Goal: Register for event/course

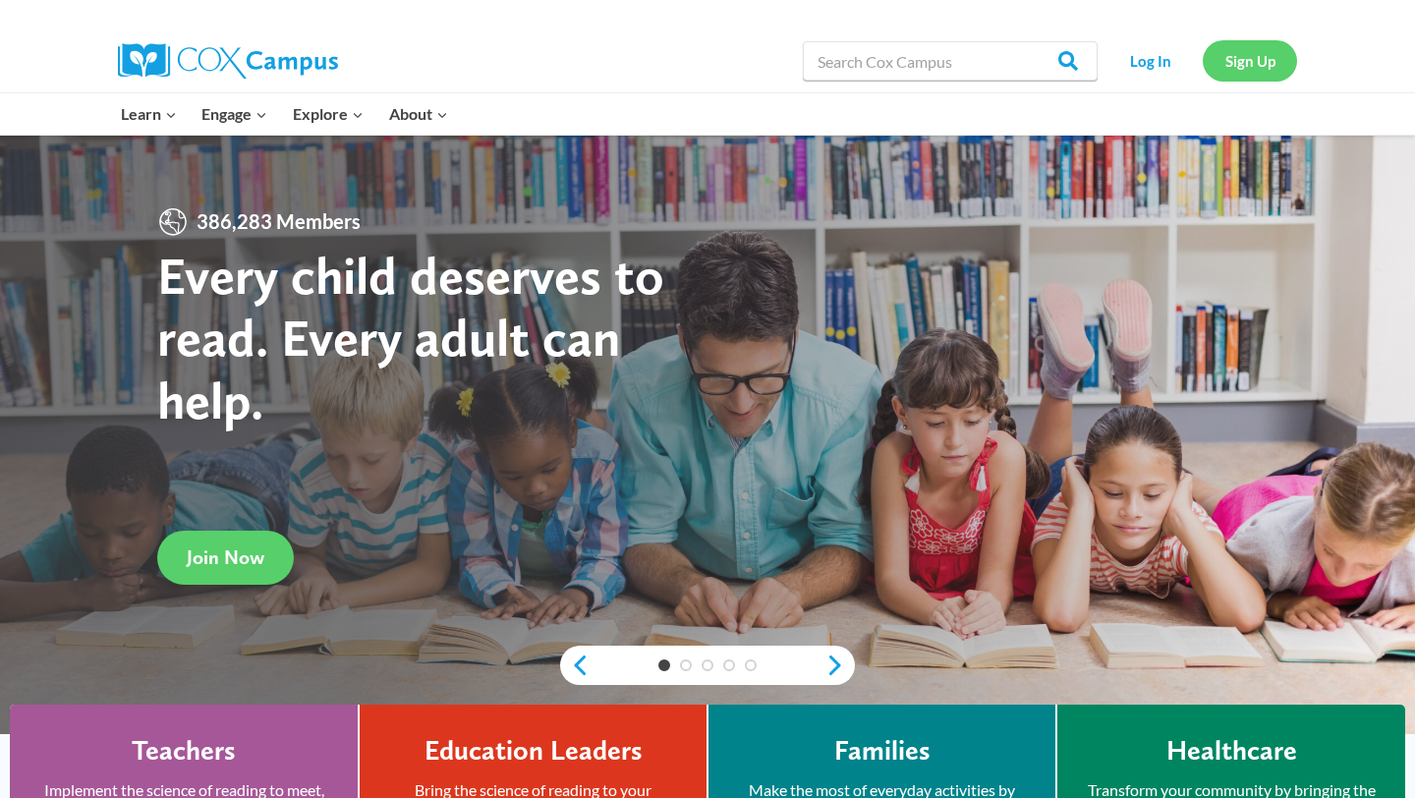
click at [1244, 62] on link "Sign Up" at bounding box center [1250, 60] width 94 height 40
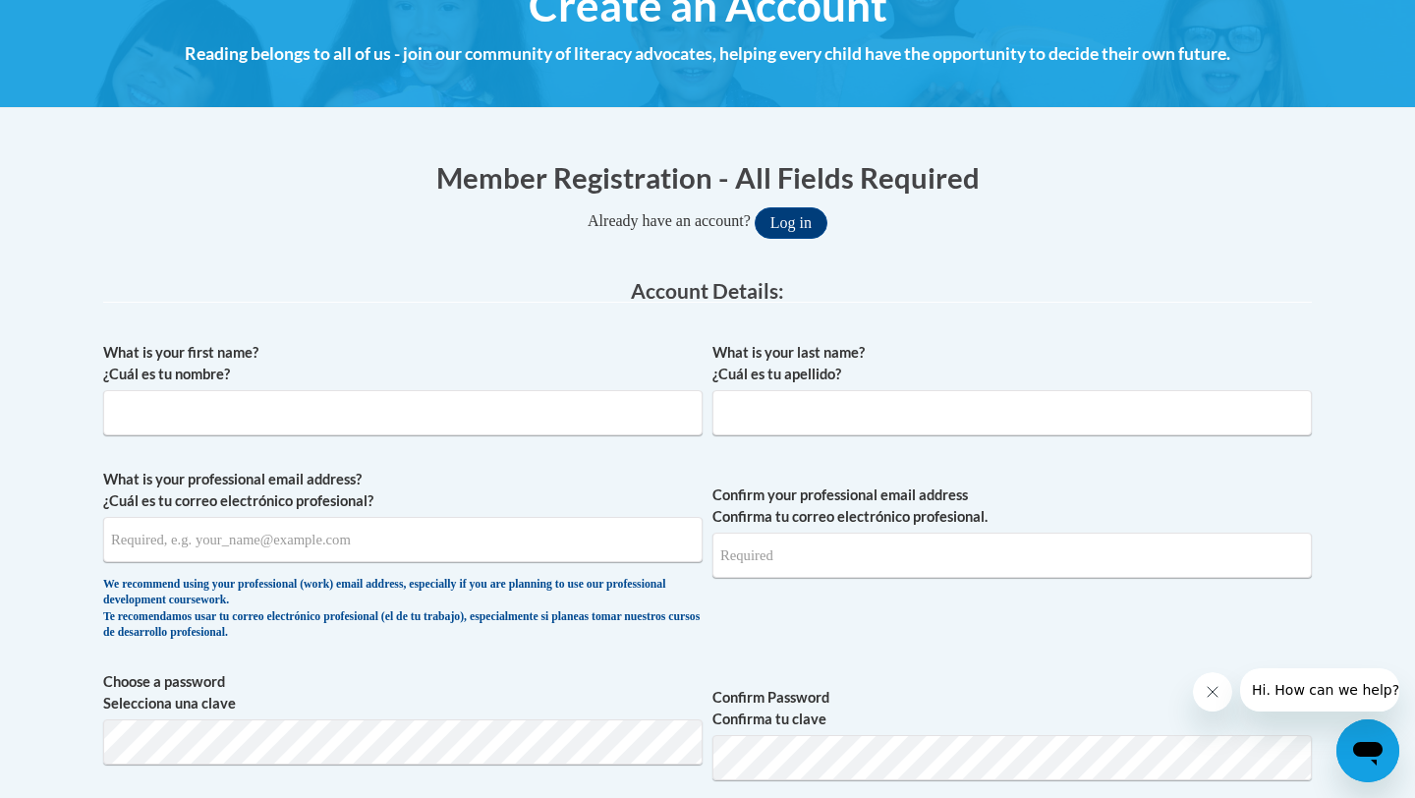
scroll to position [264, 0]
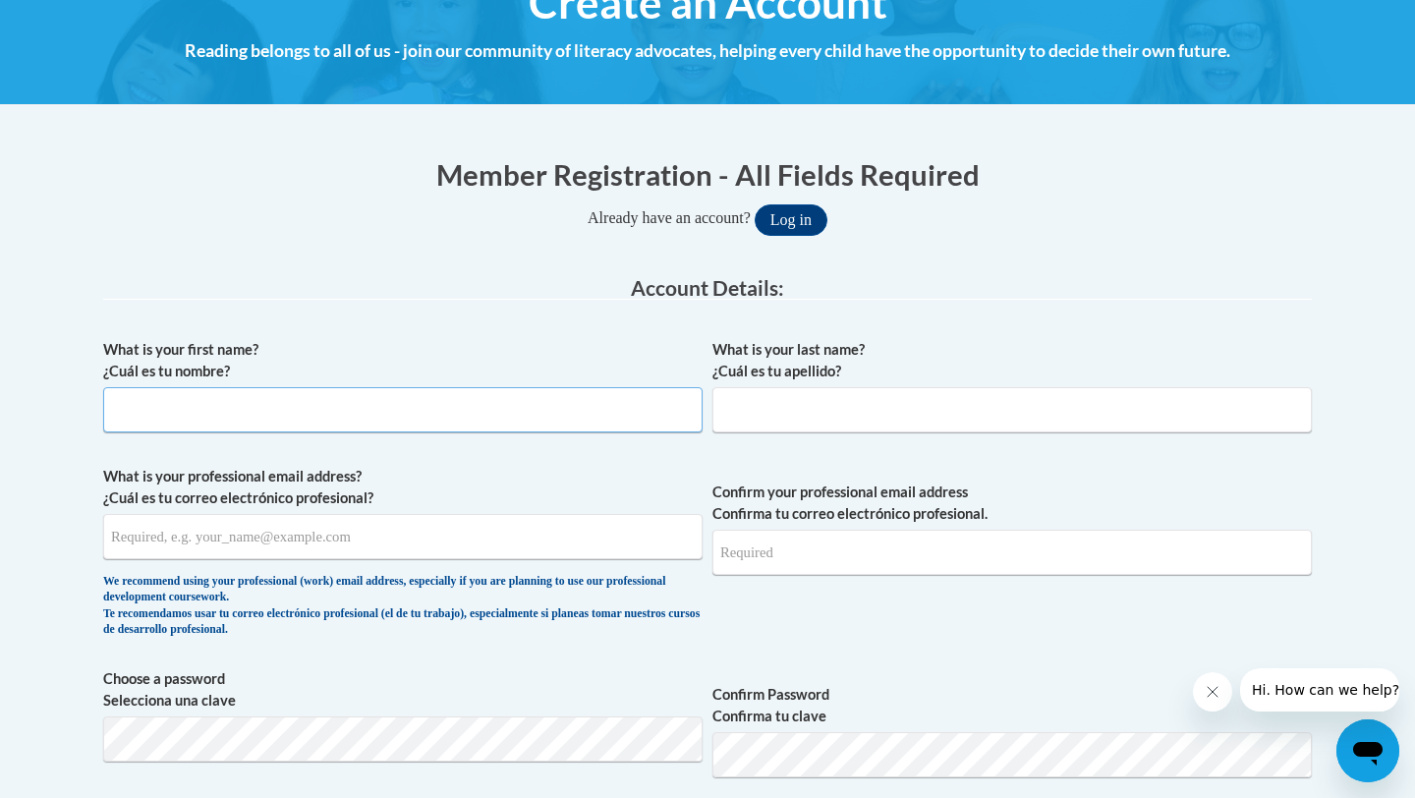
click at [664, 404] on input "What is your first name? ¿Cuál es tu nombre?" at bounding box center [402, 409] width 599 height 45
type input "Andrea"
type input "Rosas"
type input "and2183653@maricopa.edu"
click at [744, 556] on input "Confirm your professional email address Confirma tu correo electrónico profesio…" at bounding box center [1011, 552] width 599 height 45
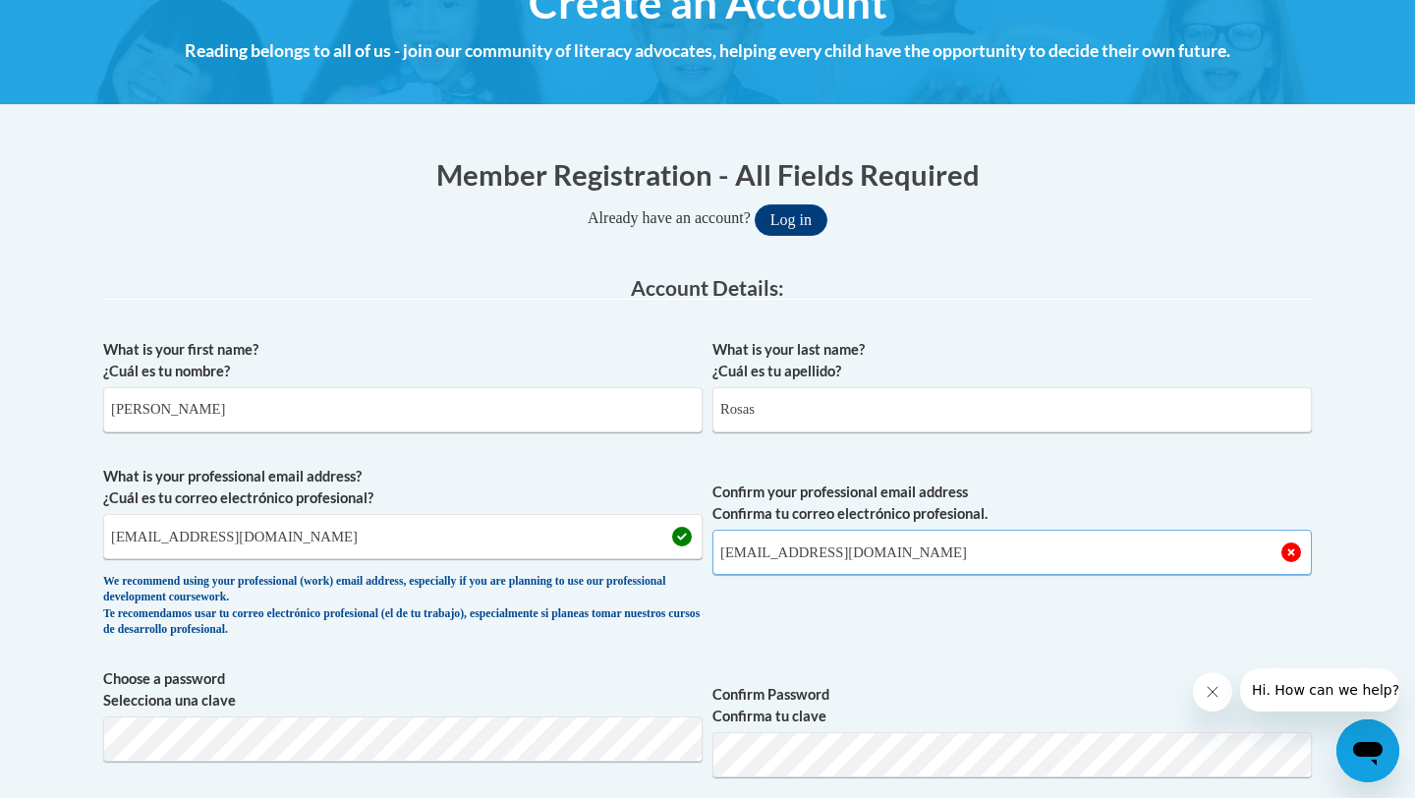
click at [763, 557] on input "arosas@maricopa.edu" at bounding box center [1011, 552] width 599 height 45
click at [755, 554] on input "and318353@maricopa.edu" at bounding box center [1011, 552] width 599 height 45
click at [782, 556] on input "and218353@maricopa.edu" at bounding box center [1011, 552] width 599 height 45
click at [789, 554] on input "and218353@maricopa.edu" at bounding box center [1011, 552] width 599 height 45
click at [796, 556] on input "and218353@maricopa.edu" at bounding box center [1011, 552] width 599 height 45
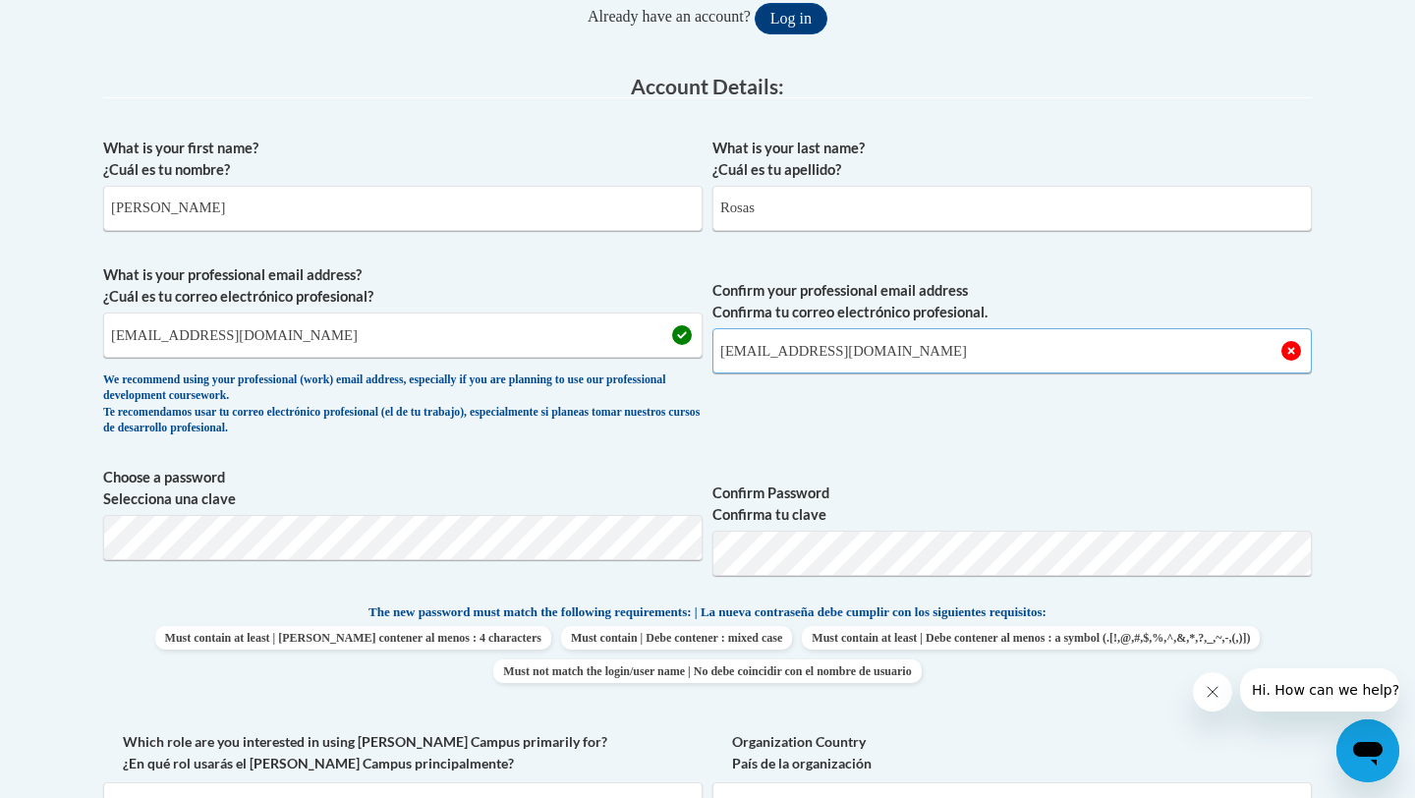
scroll to position [469, 0]
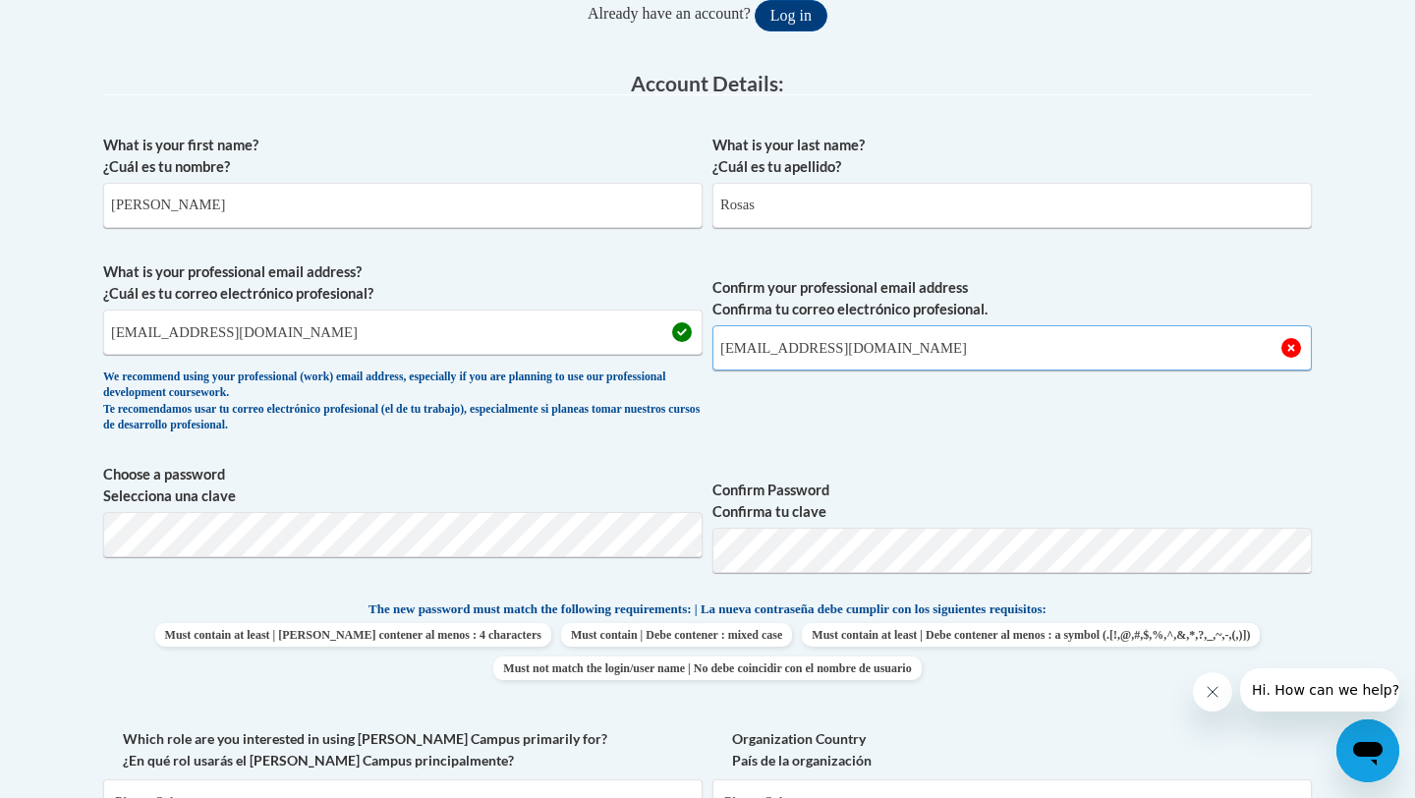
type input "and2183653@maricopa.edu"
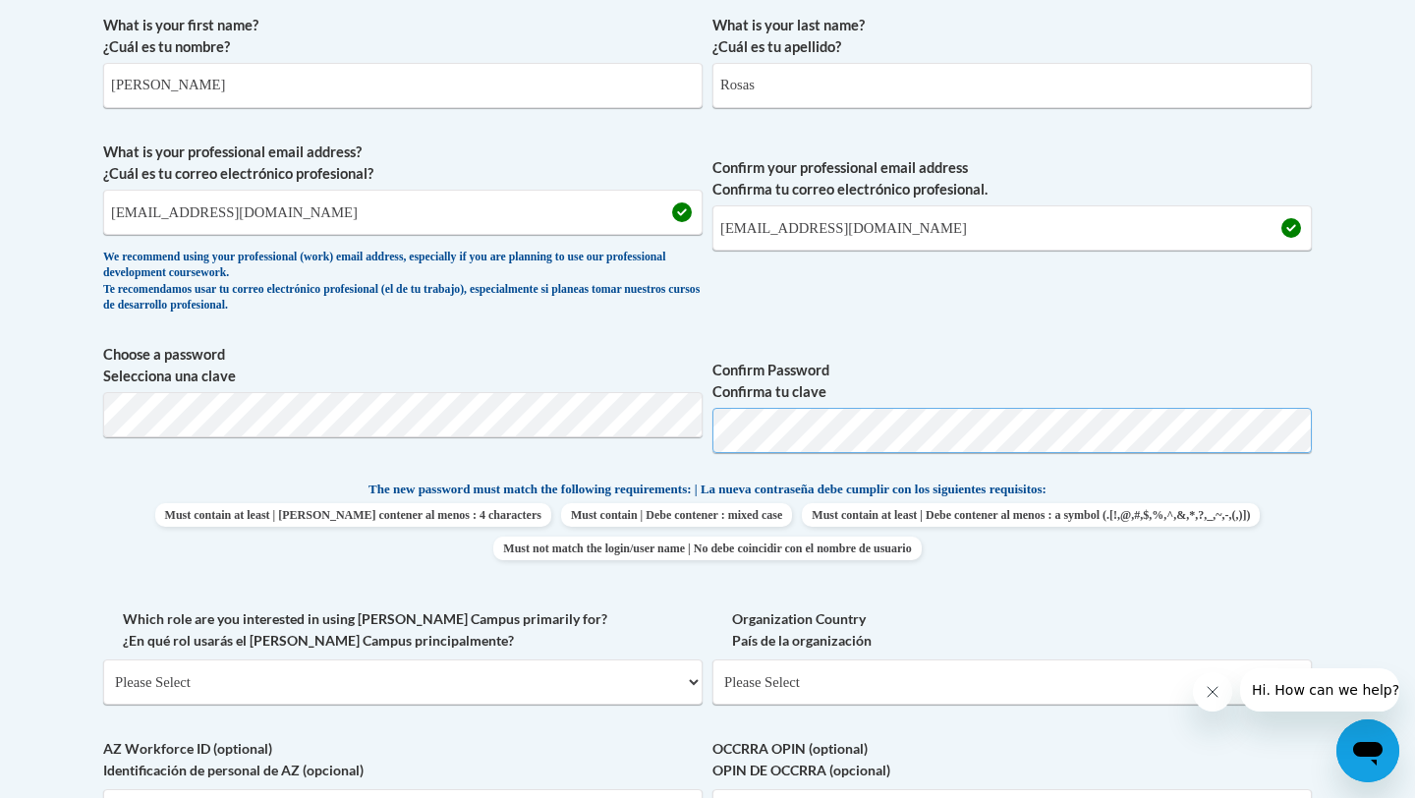
scroll to position [746, 0]
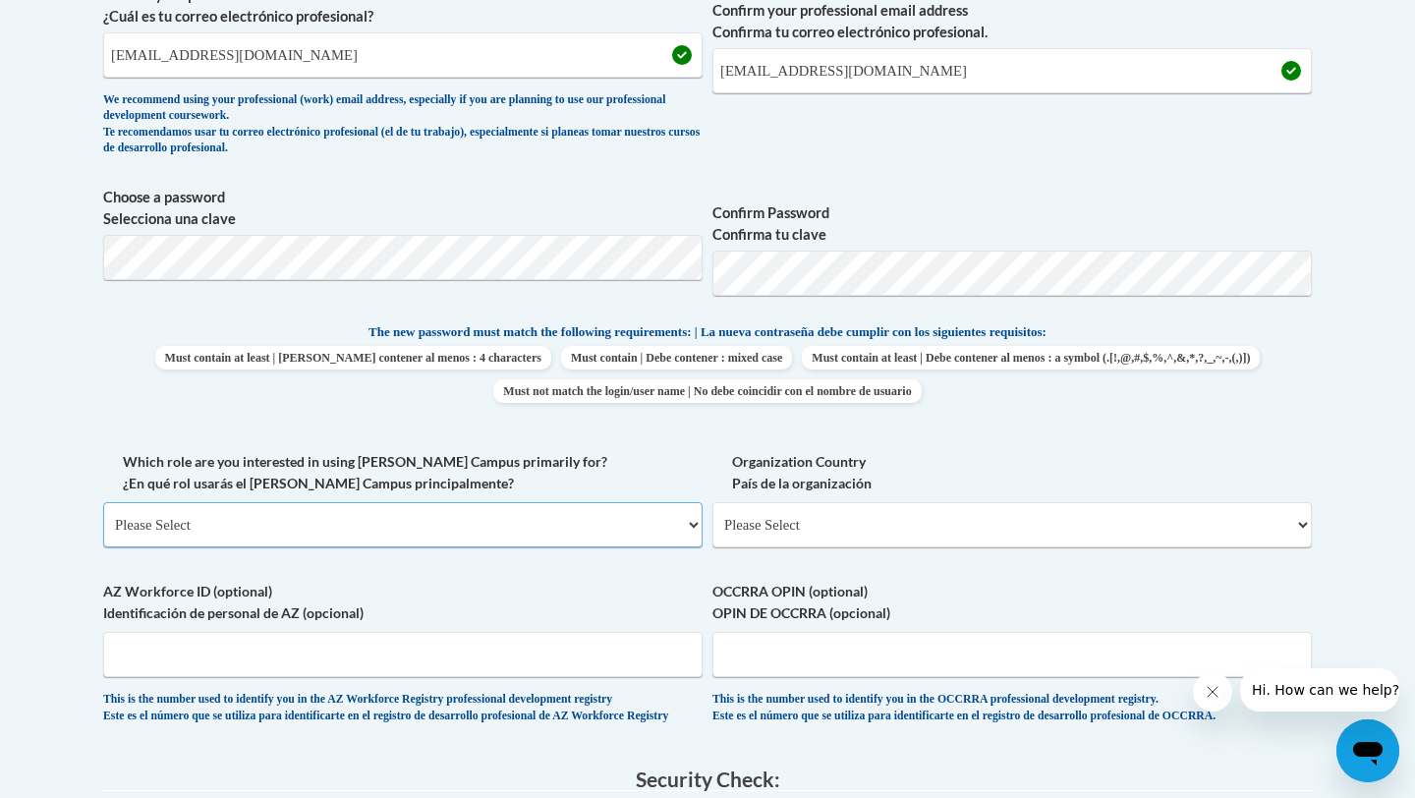
click at [626, 505] on select "Please Select College/University | Colegio/Universidad Community/Nonprofit Part…" at bounding box center [402, 524] width 599 height 45
select select "5a18ea06-2b54-4451-96f2-d152daf9eac5"
click at [103, 502] on select "Please Select College/University | Colegio/Universidad Community/Nonprofit Part…" at bounding box center [402, 524] width 599 height 45
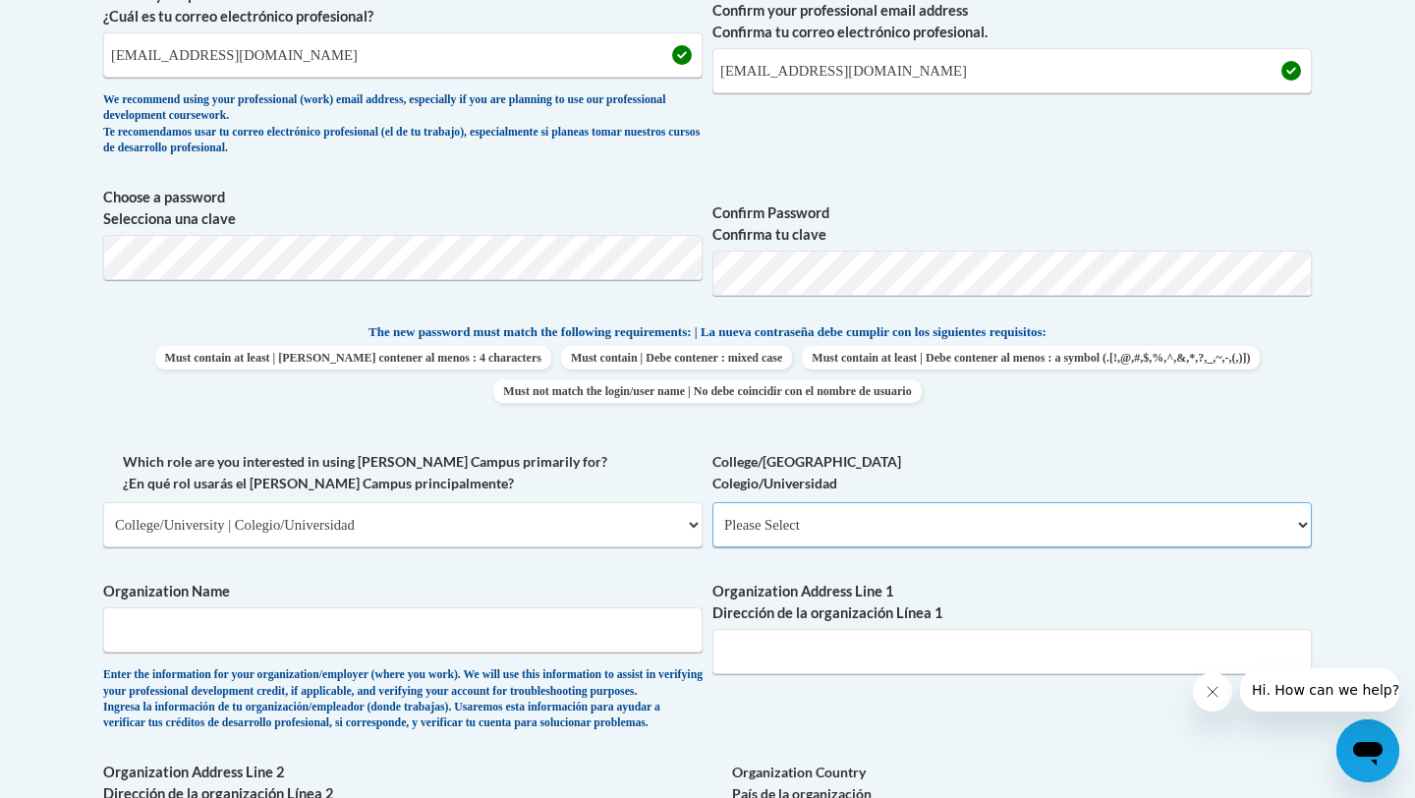
click at [759, 537] on select "Please Select College/University Staff | Empleado universitario College/Univers…" at bounding box center [1011, 524] width 599 height 45
select select "c8743970-7742-49d2-af9e-5c4138019e9a"
click at [712, 502] on select "Please Select College/University Staff | Empleado universitario College/Univers…" at bounding box center [1011, 524] width 599 height 45
click at [637, 623] on input "Organization Name" at bounding box center [402, 629] width 599 height 45
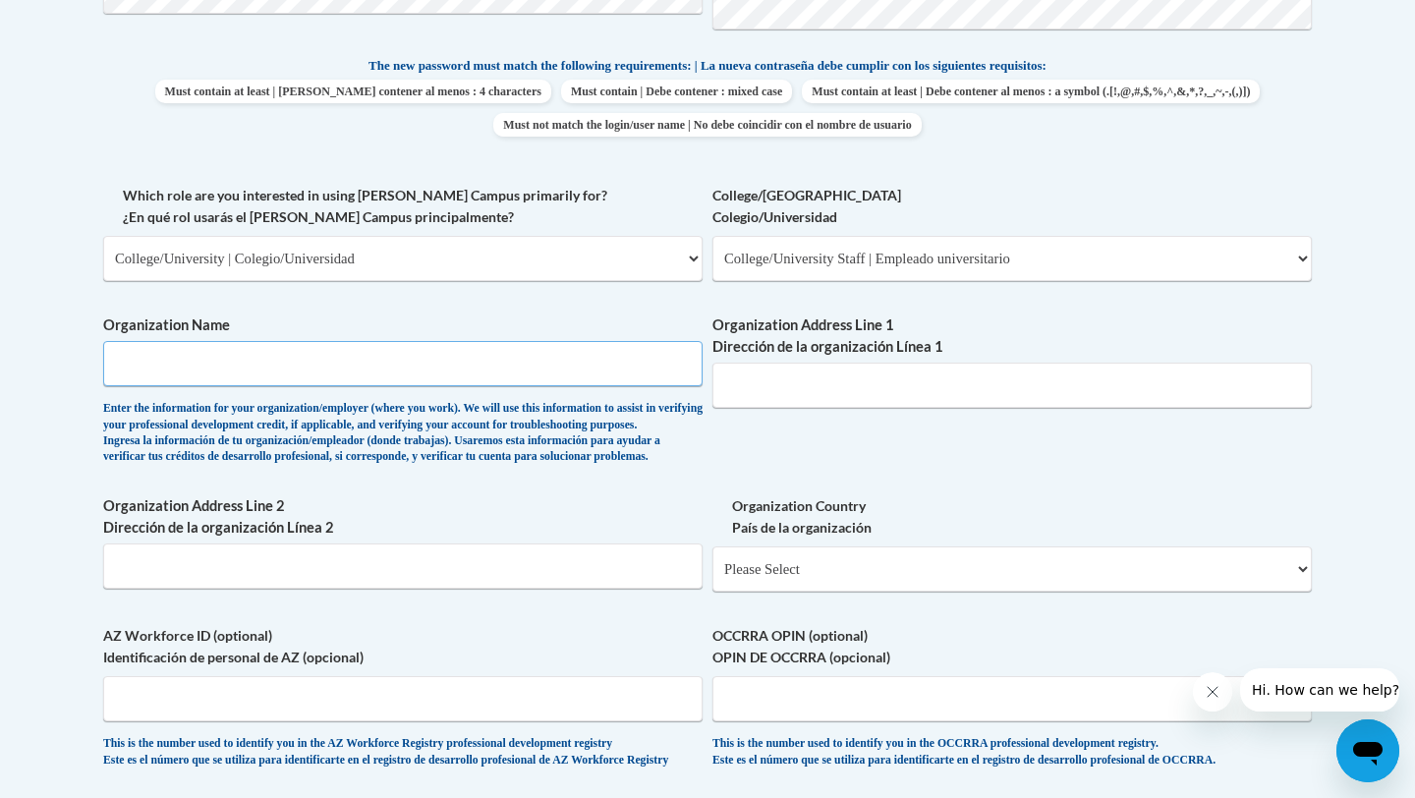
scroll to position [1014, 0]
type input "Glendale Community College"
click at [856, 390] on input "Organization Address Line 1 Dirección de la organización Línea 1" at bounding box center [1011, 383] width 599 height 45
paste input "6000 W Olive Ave"
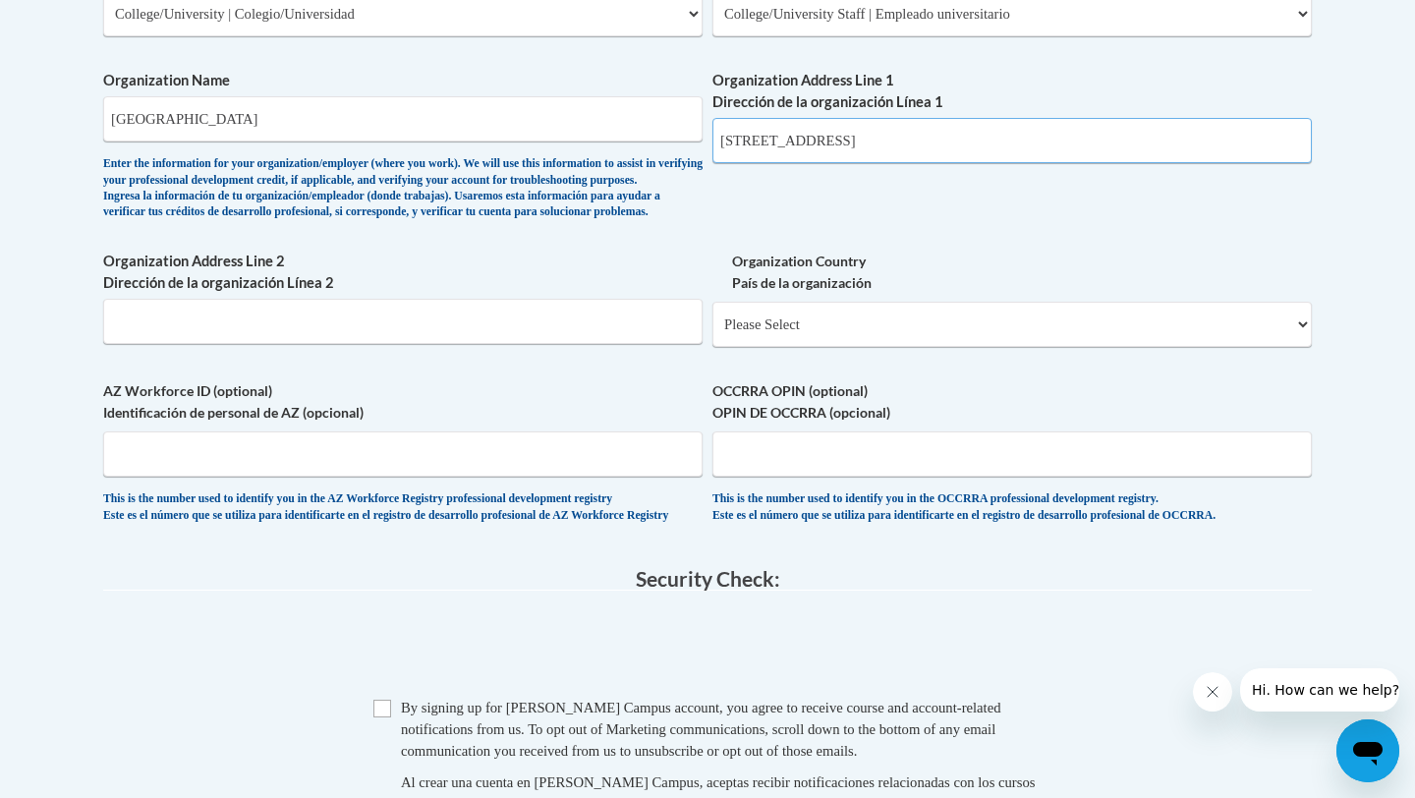
scroll to position [1086, 0]
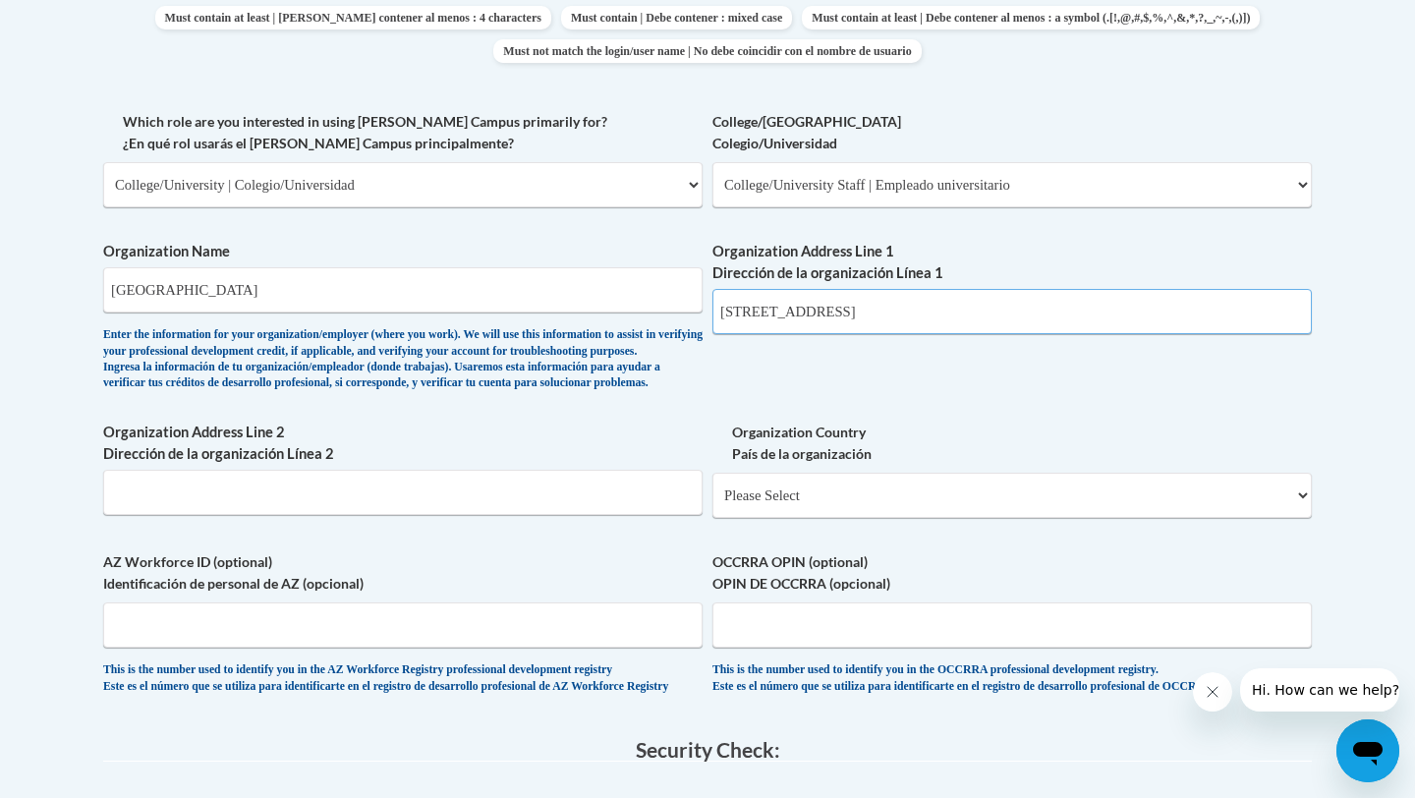
paste input "Glendale, AZ 85302"
click at [833, 311] on input "6000 W Olive AveGlendale, AZ 85302" at bounding box center [1011, 311] width 599 height 45
type input "6000 W Olive Ave Glendale, AZ 85302"
click at [779, 511] on select "Please Select United States | Estados Unidos Outside of the United States | Fue…" at bounding box center [1011, 495] width 599 height 45
select select "ad49bcad-a171-4b2e-b99c-48b446064914"
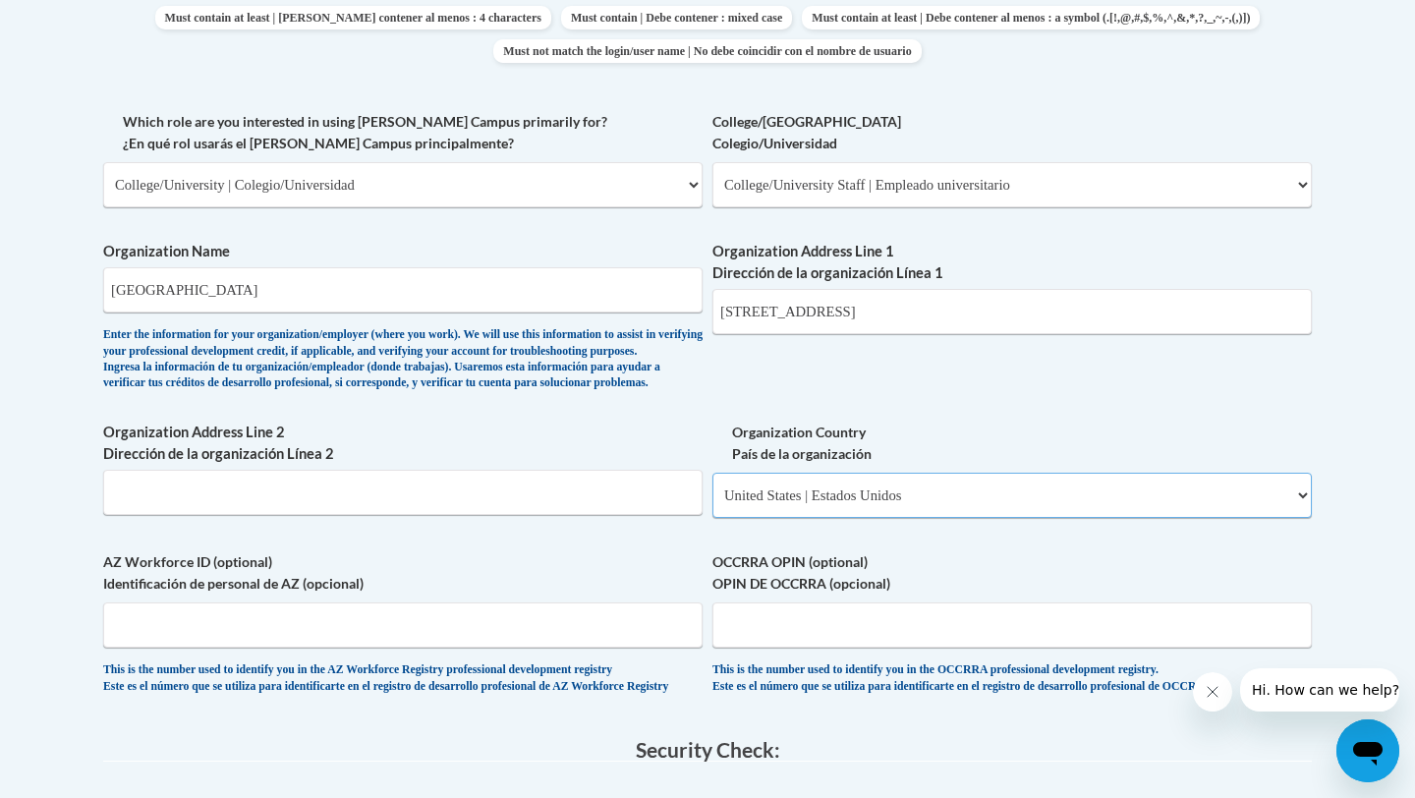
click at [712, 504] on select "Please Select United States | Estados Unidos Outside of the United States | Fue…" at bounding box center [1011, 495] width 599 height 45
select select
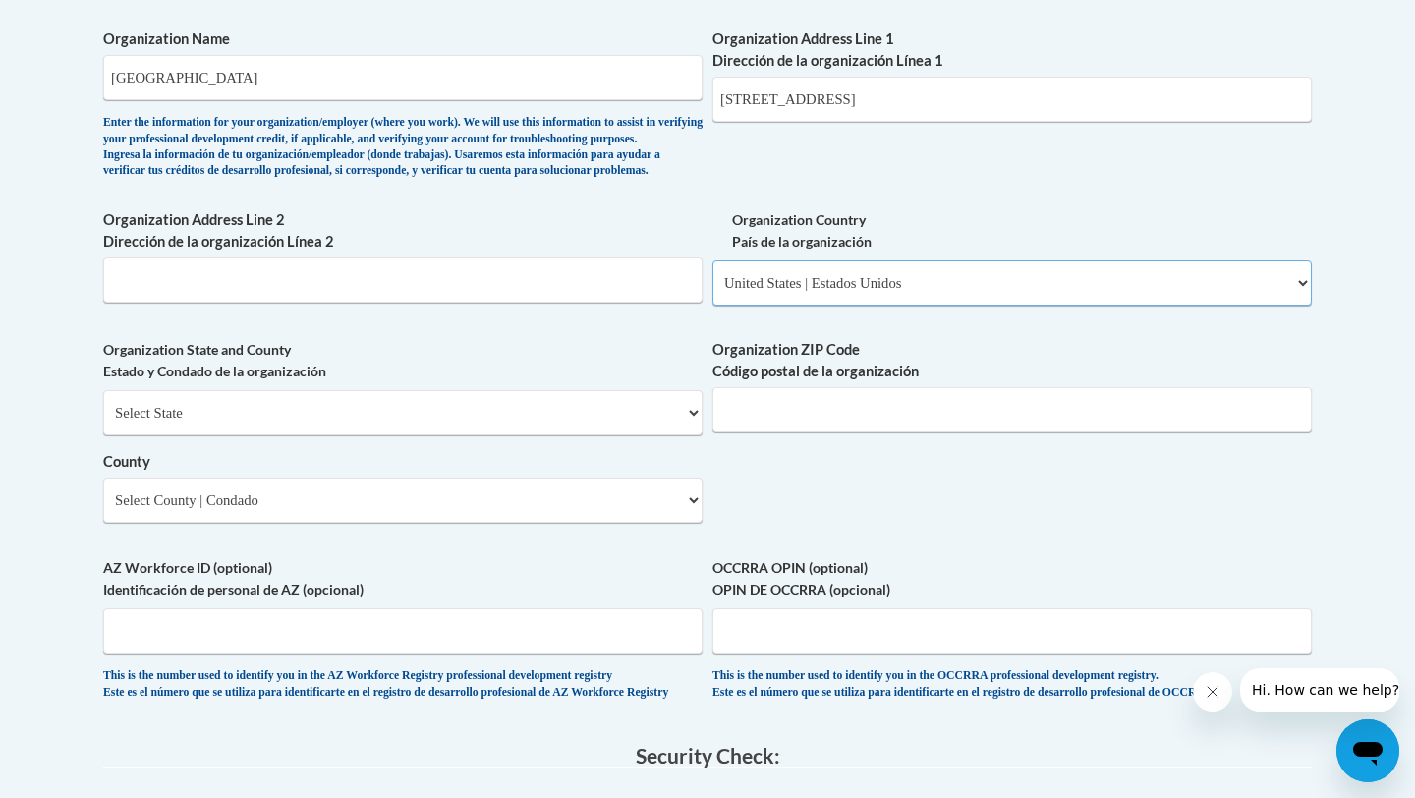
scroll to position [1302, 0]
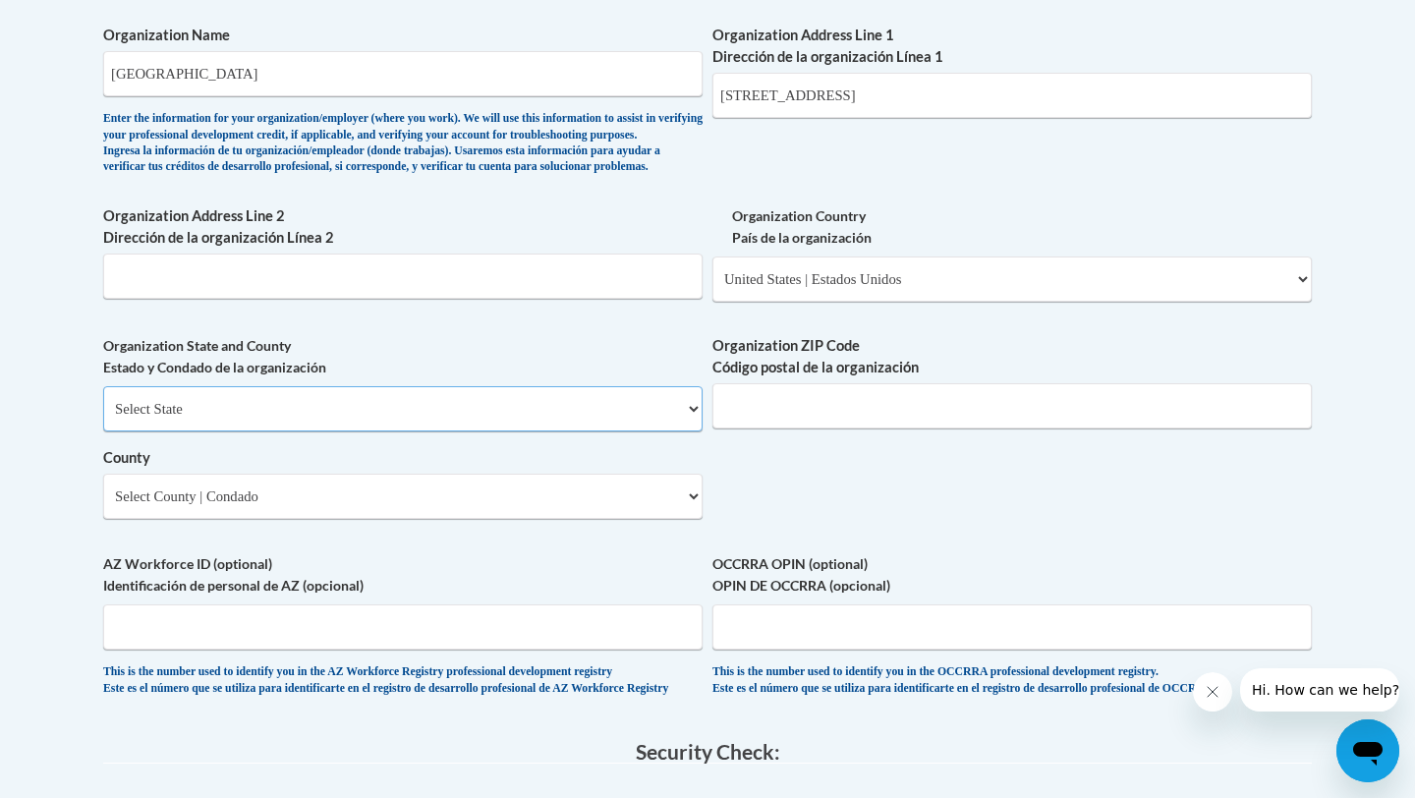
click at [580, 431] on select "Select State Alabama Alaska Arizona Arkansas California Colorado Connecticut De…" at bounding box center [402, 408] width 599 height 45
select select "Arizona"
click at [103, 419] on select "Select State Alabama Alaska Arizona Arkansas California Colorado Connecticut De…" at bounding box center [402, 408] width 599 height 45
click at [787, 428] on input "Organization ZIP Code Código postal de la organización" at bounding box center [1011, 405] width 599 height 45
type input "85302"
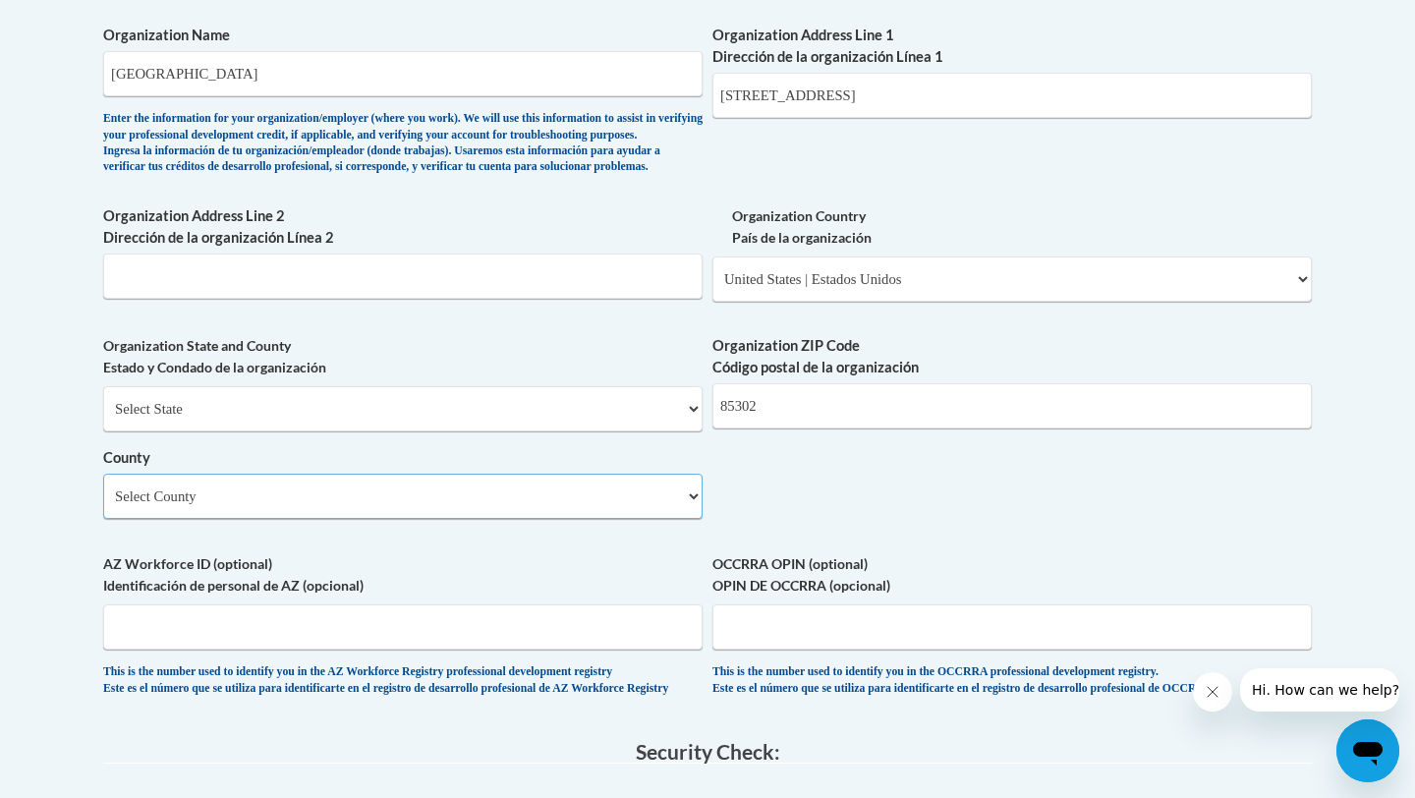
click at [558, 519] on select "Select County Apache Cochise Coconino Gila Graham Greenlee La Paz Maricopa Moha…" at bounding box center [402, 496] width 599 height 45
select select "Maricopa"
click at [103, 506] on select "Select County Apache Cochise Coconino Gila Graham Greenlee La Paz Maricopa Moha…" at bounding box center [402, 496] width 599 height 45
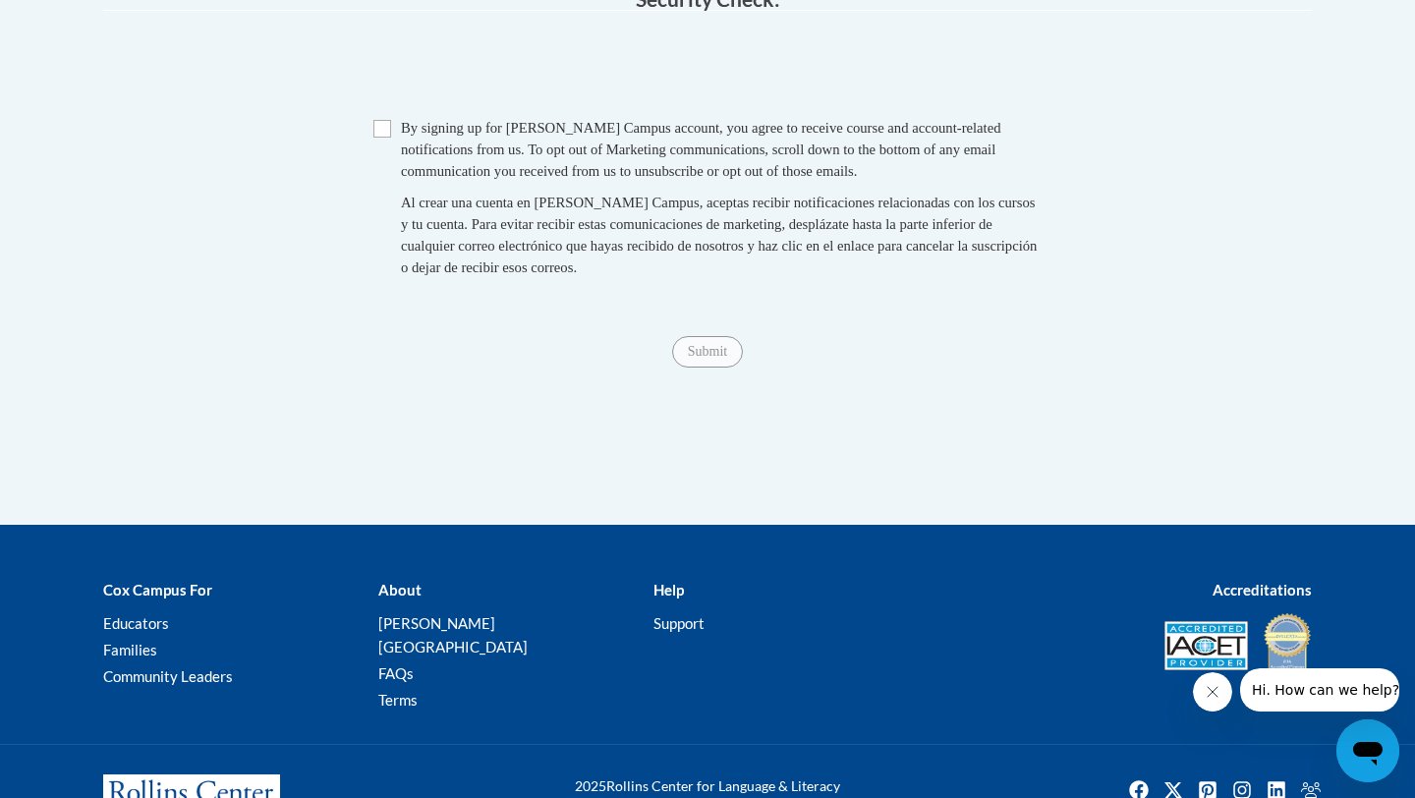
scroll to position [2026, 0]
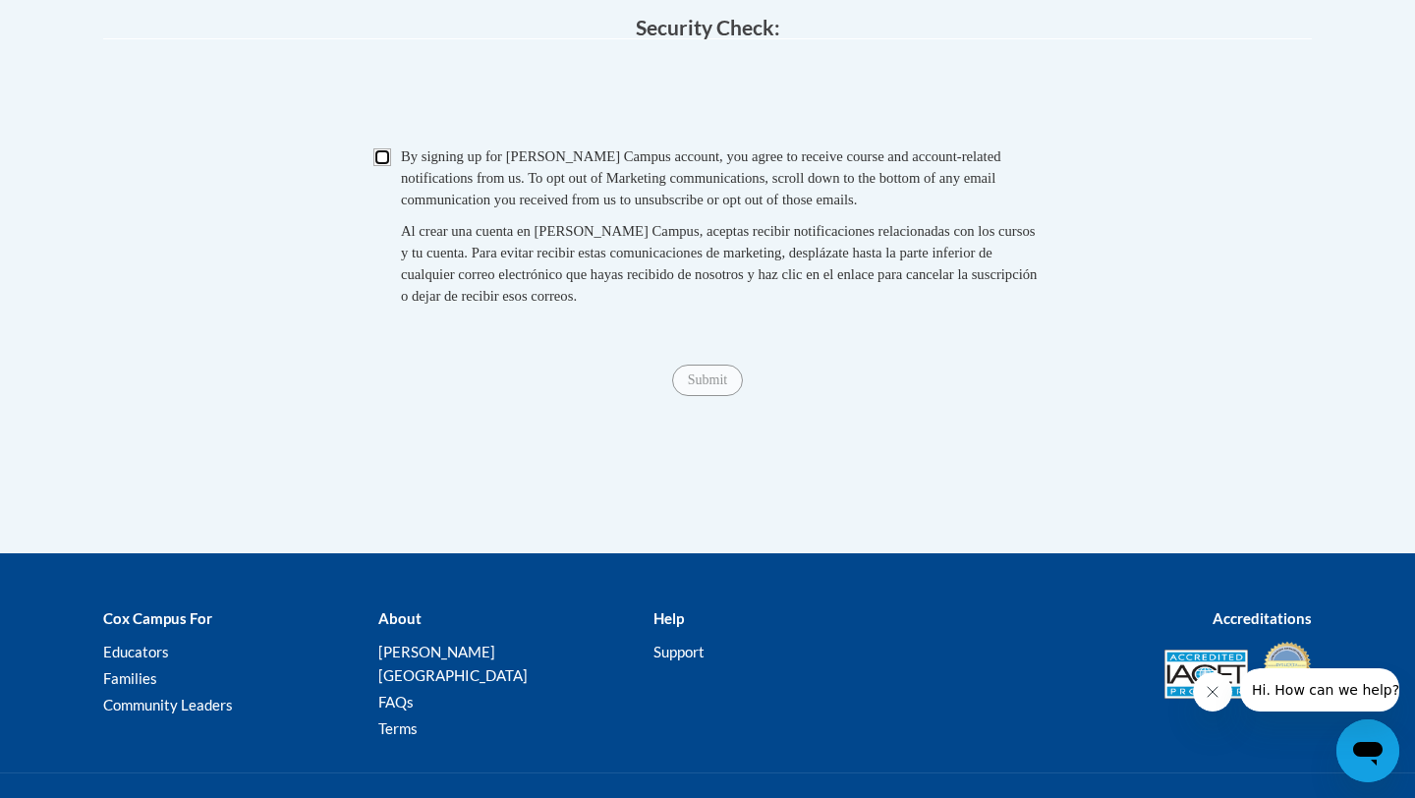
click at [386, 166] on input "Checkbox" at bounding box center [382, 157] width 18 height 18
checkbox input "true"
click at [715, 396] on input "Submit" at bounding box center [707, 380] width 71 height 31
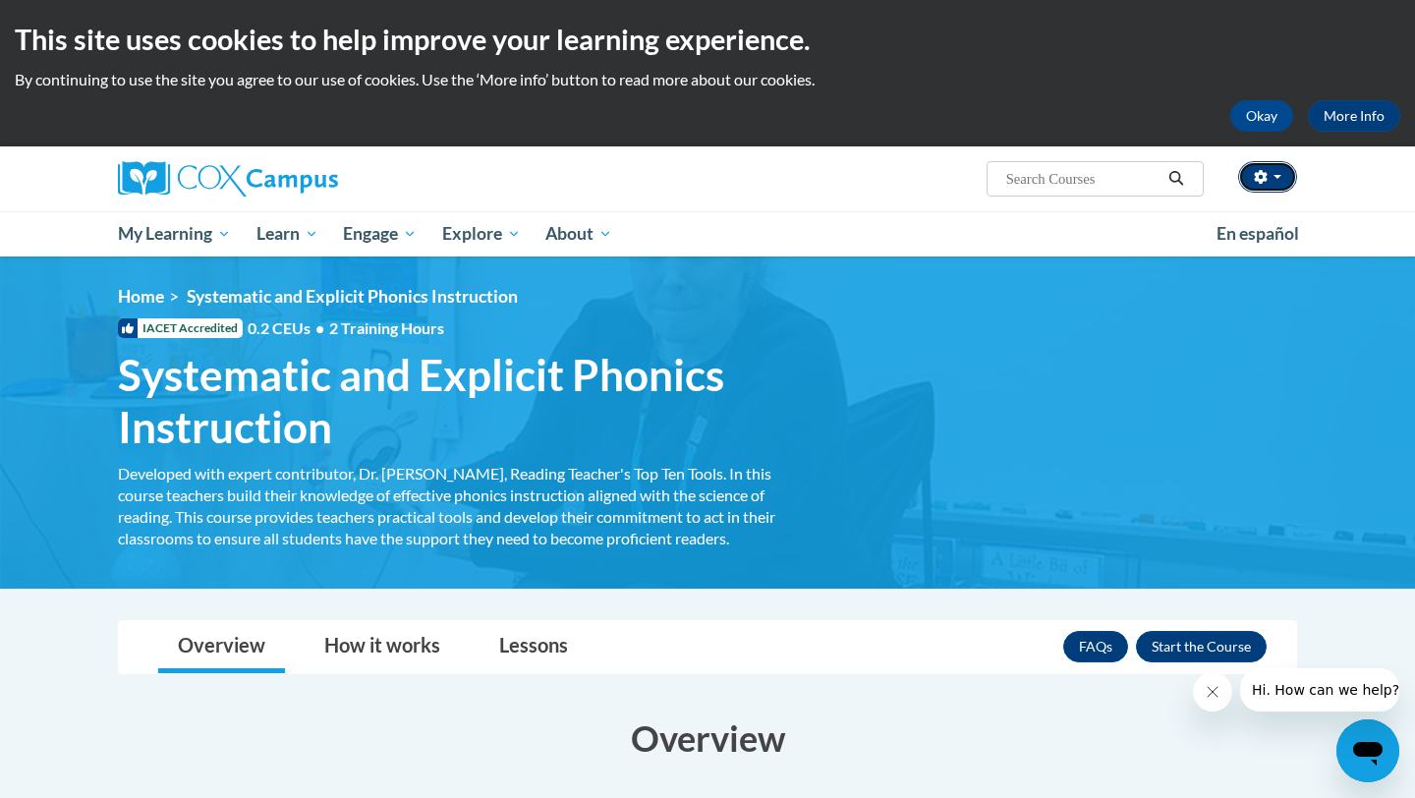
click at [1277, 175] on span "button" at bounding box center [1277, 177] width 8 height 4
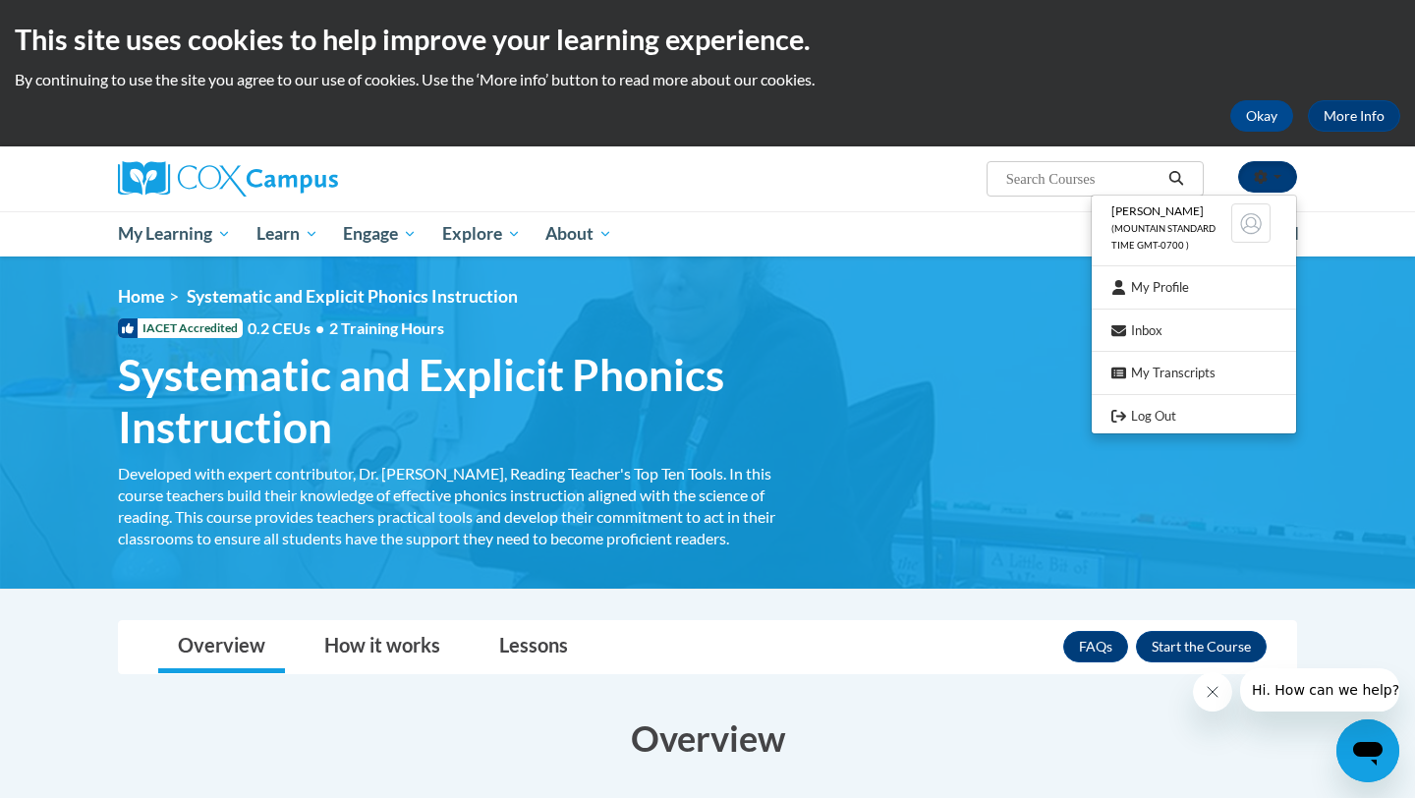
click at [1277, 175] on span "button" at bounding box center [1277, 177] width 8 height 4
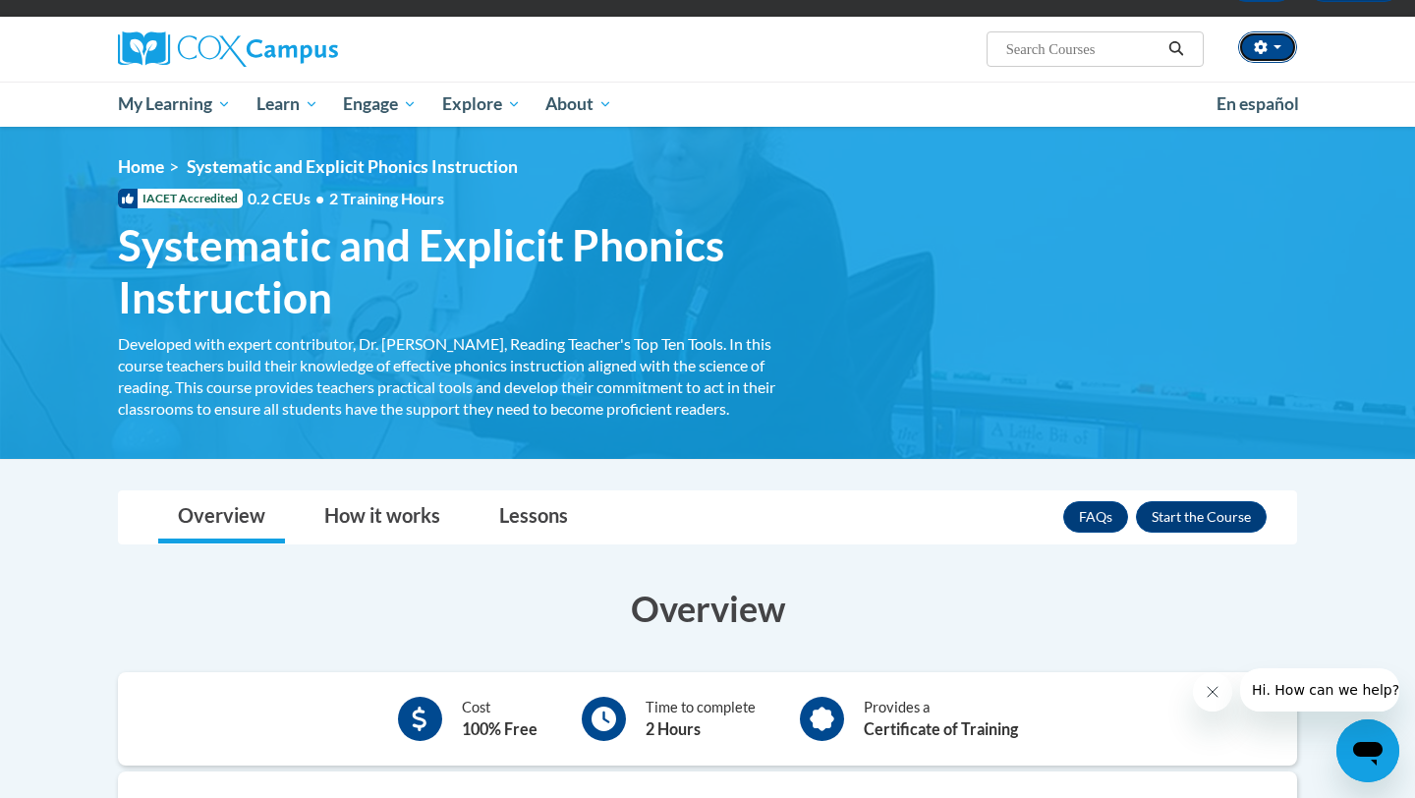
scroll to position [131, 0]
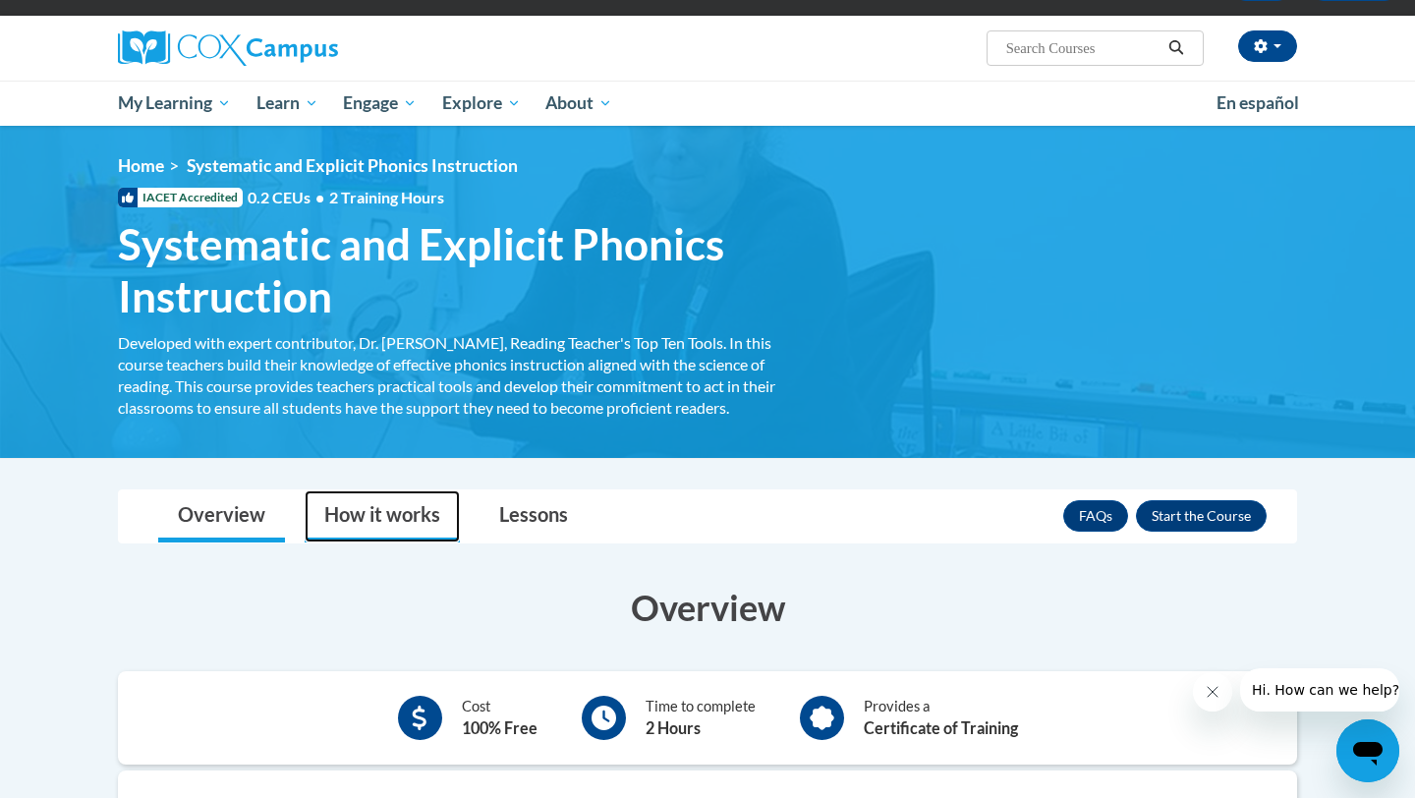
click at [416, 524] on link "How it works" at bounding box center [382, 516] width 155 height 52
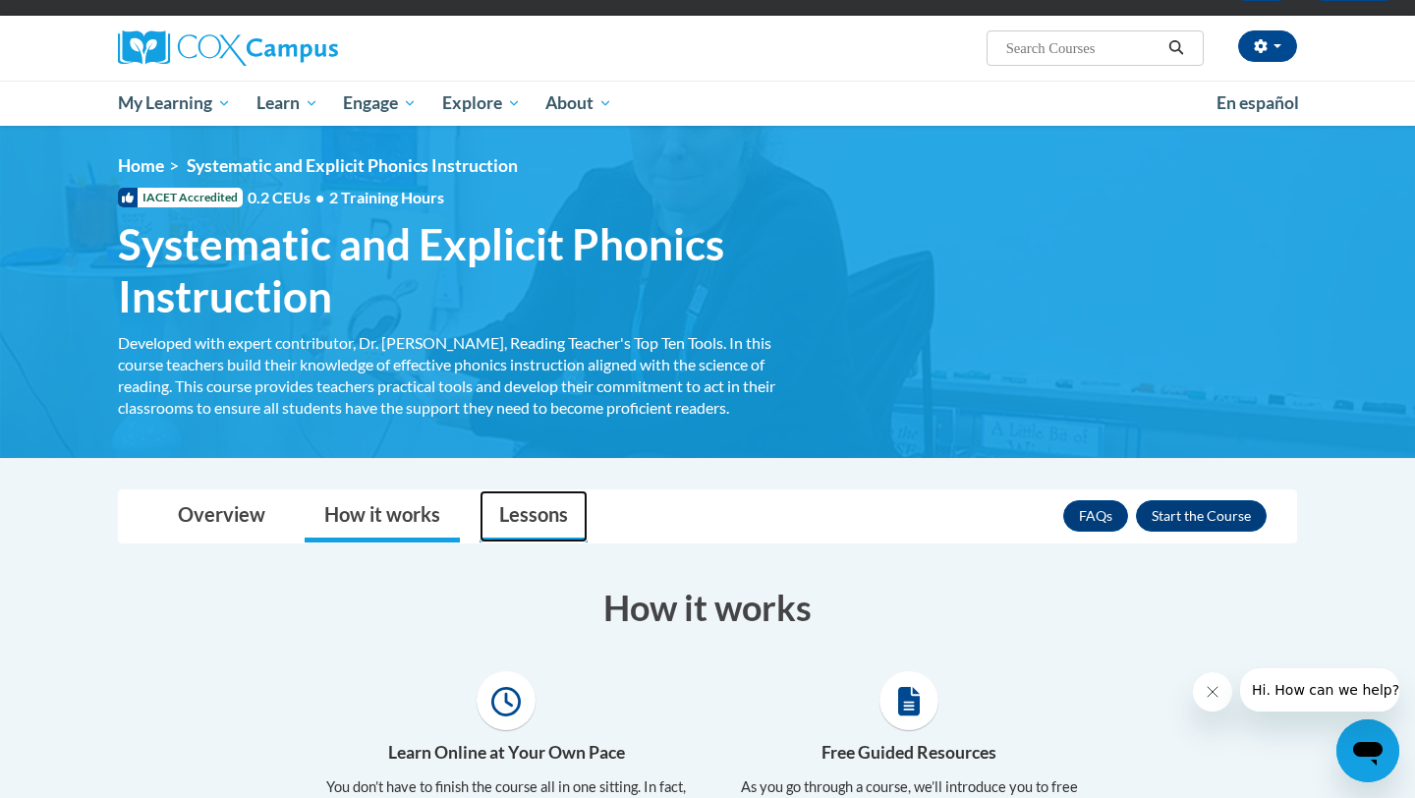
click at [546, 521] on link "Lessons" at bounding box center [533, 516] width 108 height 52
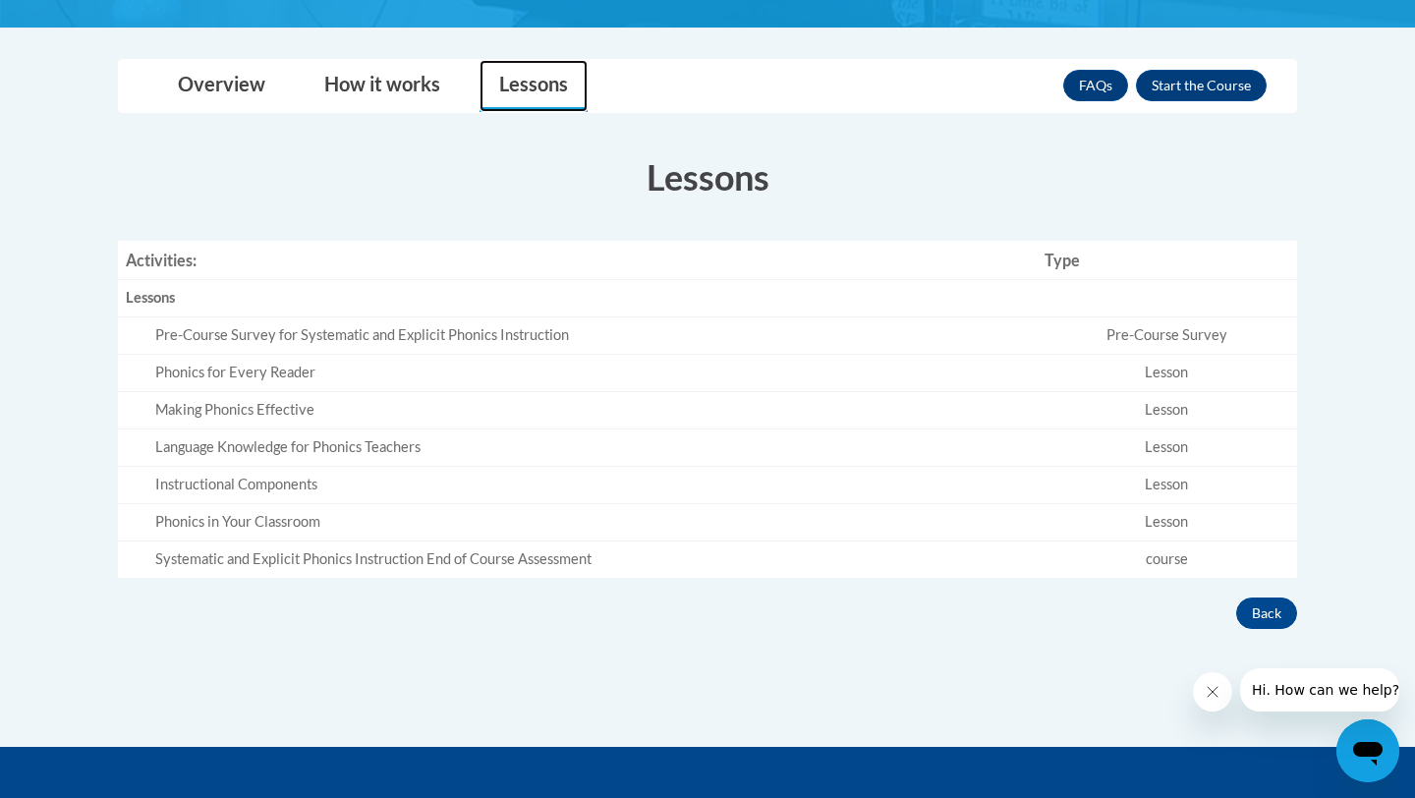
scroll to position [515, 0]
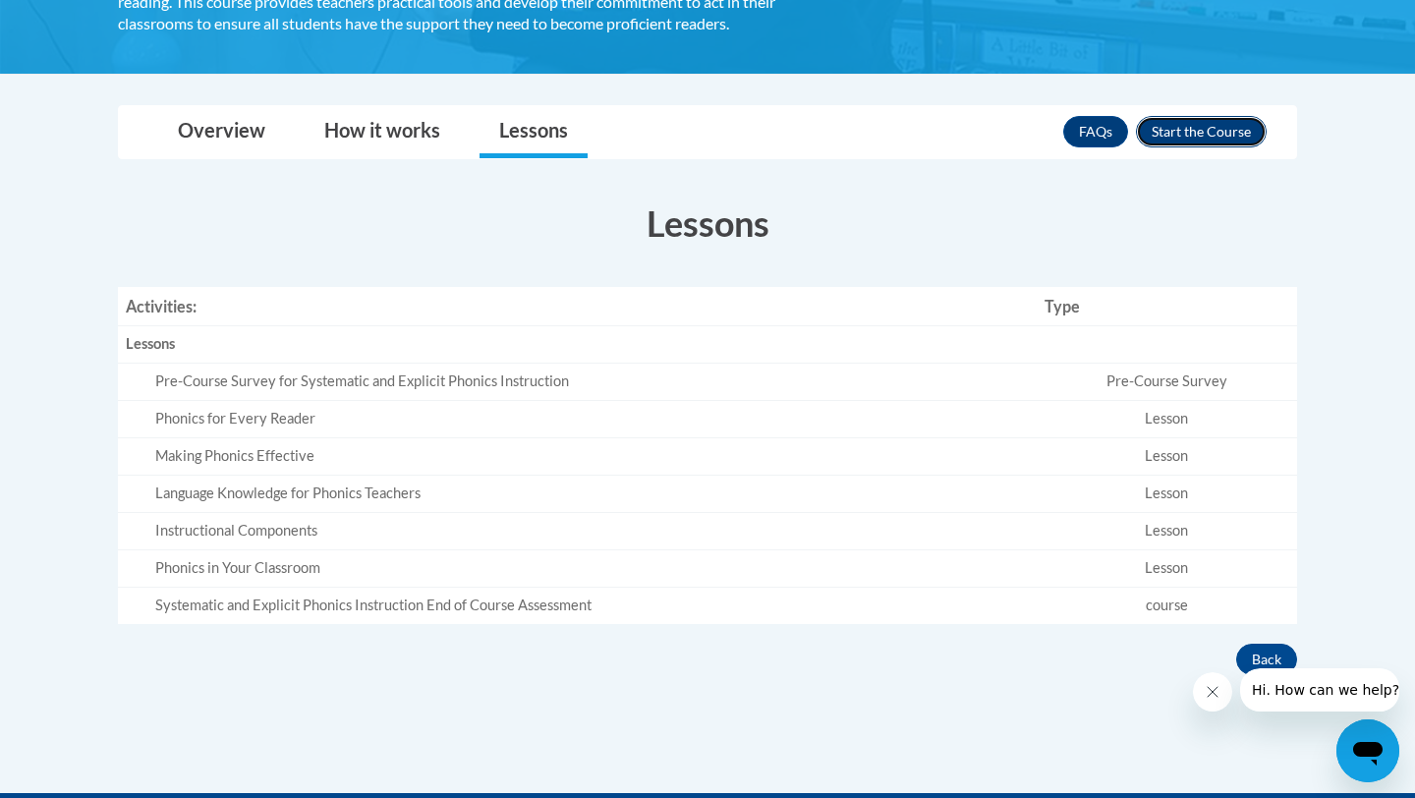
click at [1198, 123] on button "Enroll" at bounding box center [1201, 131] width 131 height 31
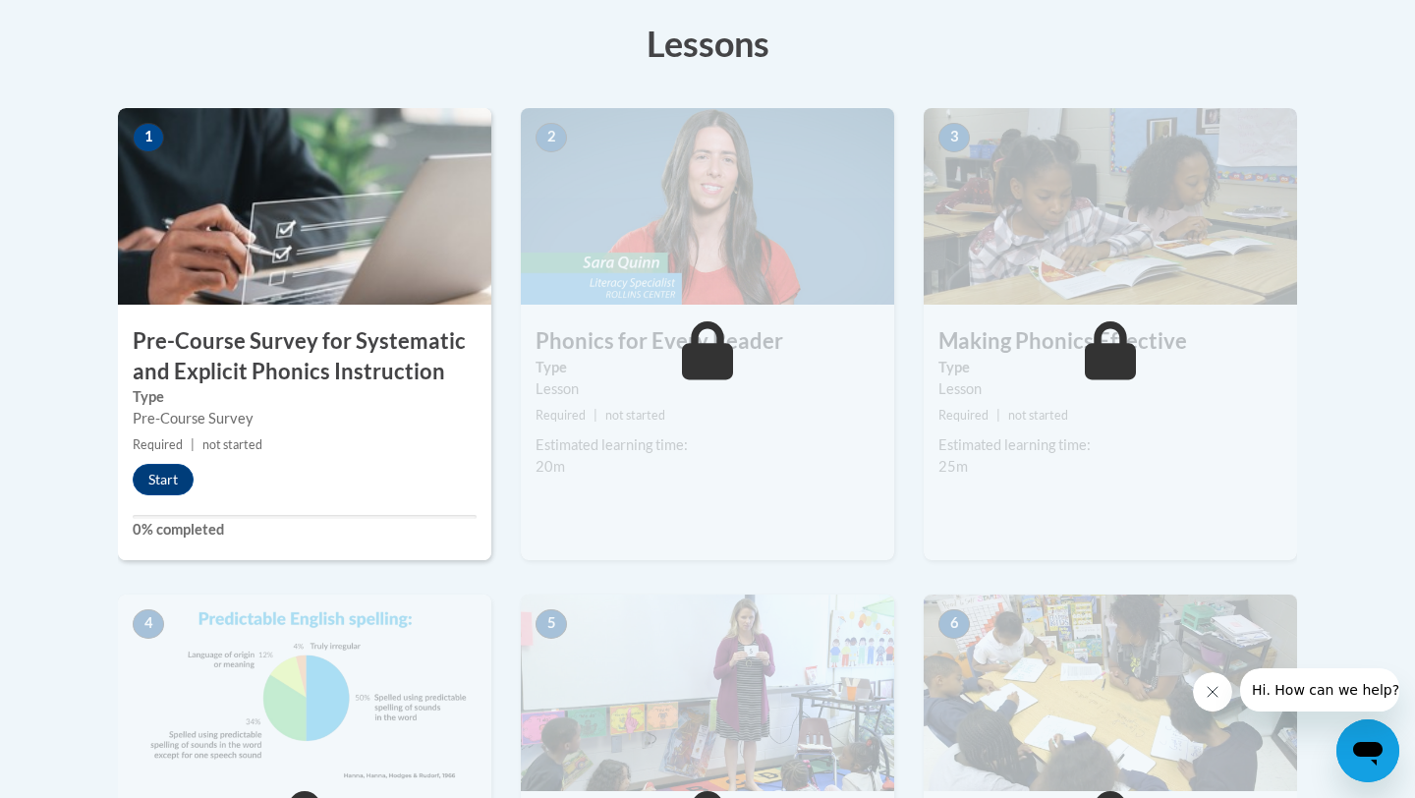
scroll to position [554, 0]
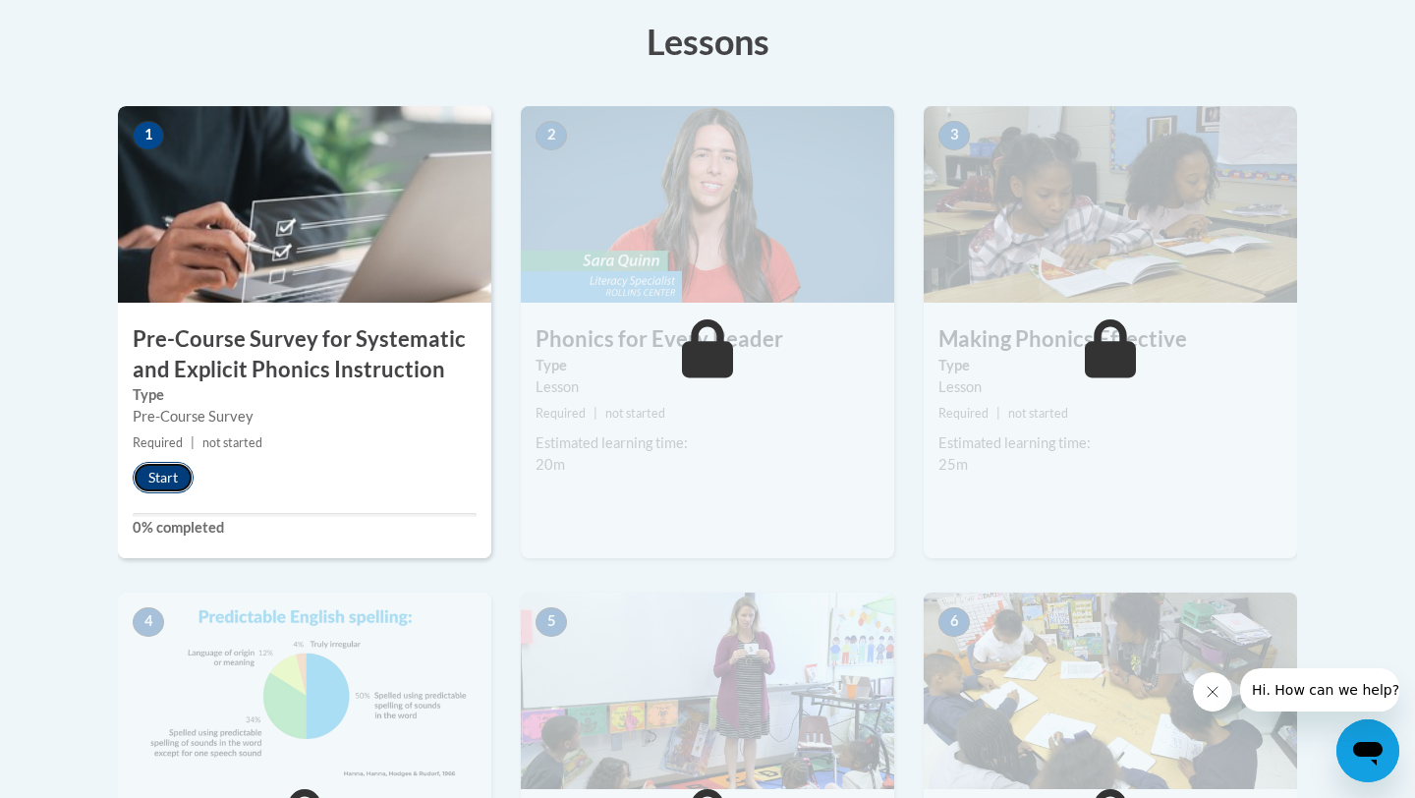
click at [176, 469] on button "Start" at bounding box center [163, 477] width 61 height 31
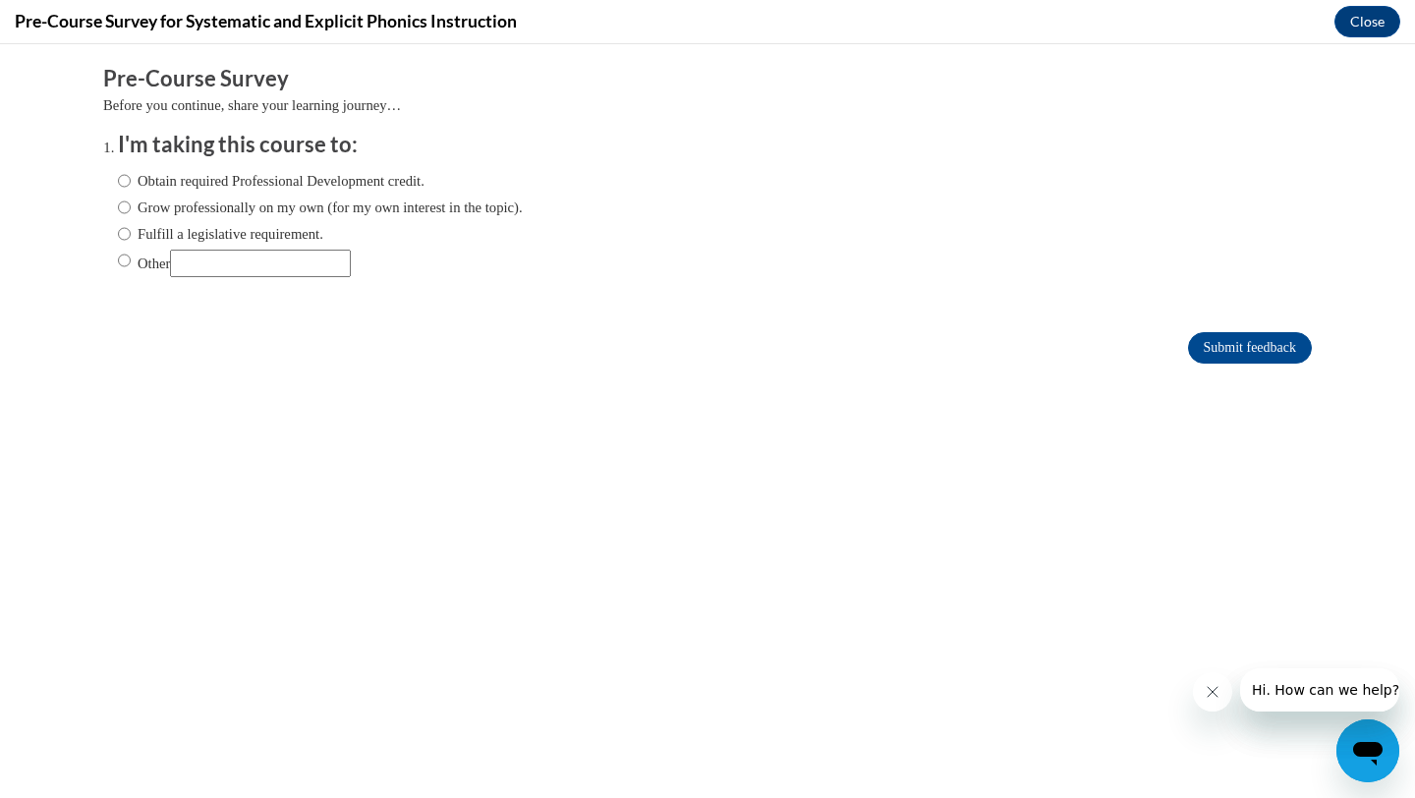
scroll to position [0, 0]
click at [266, 181] on label "Obtain required Professional Development credit." at bounding box center [271, 181] width 307 height 22
click at [131, 181] on input "Obtain required Professional Development credit." at bounding box center [124, 181] width 13 height 22
radio input "true"
click at [1204, 349] on input "Submit feedback" at bounding box center [1250, 347] width 124 height 31
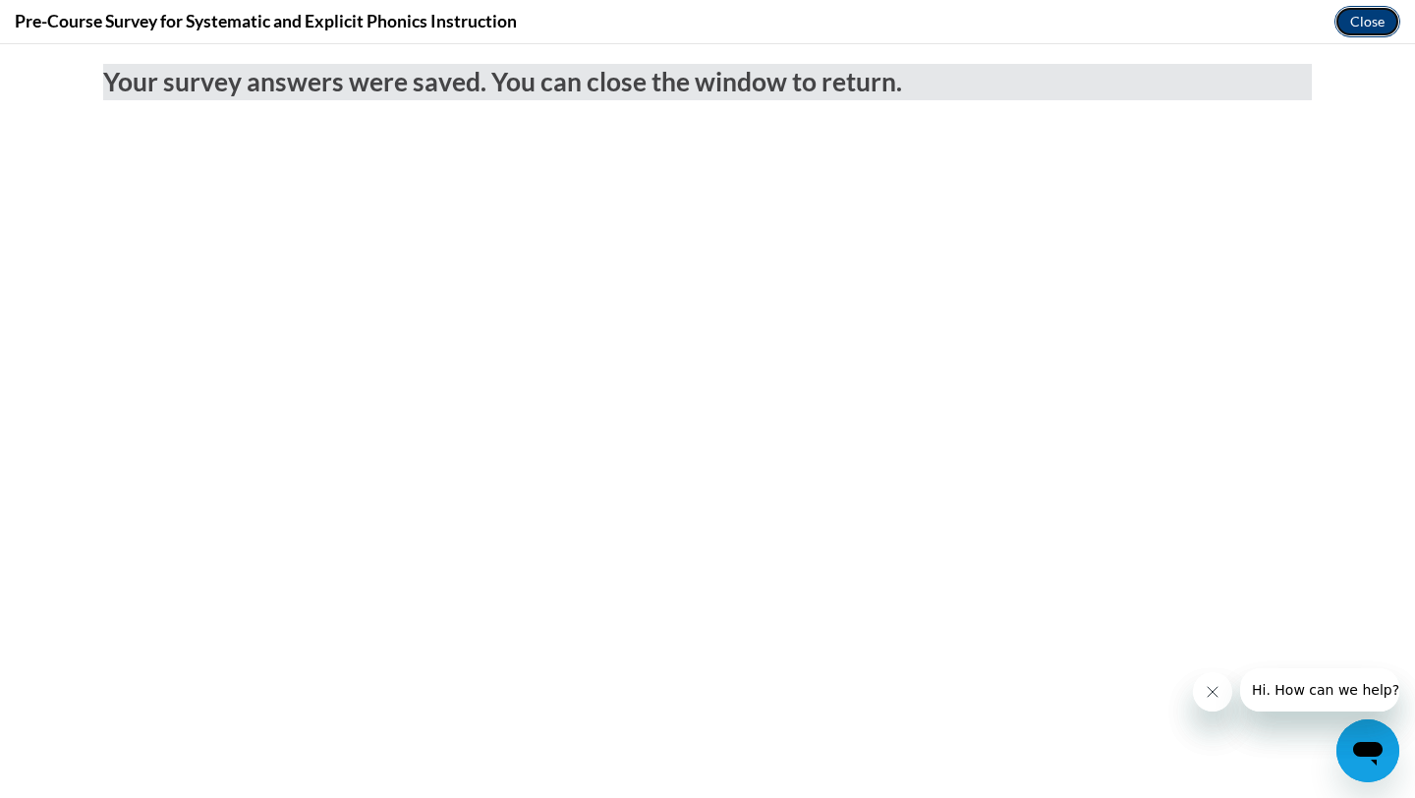
click at [1343, 28] on button "Close" at bounding box center [1367, 21] width 66 height 31
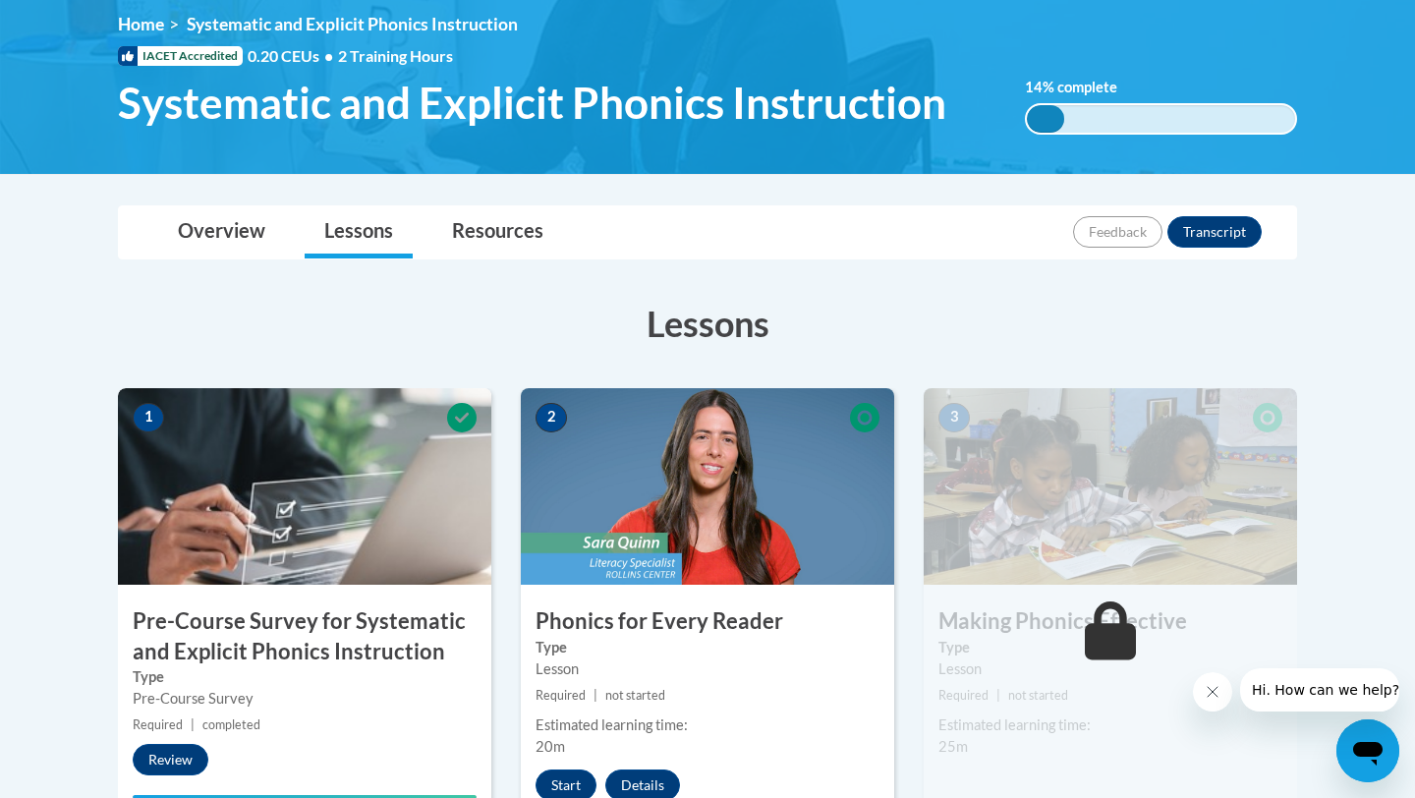
scroll to position [285, 0]
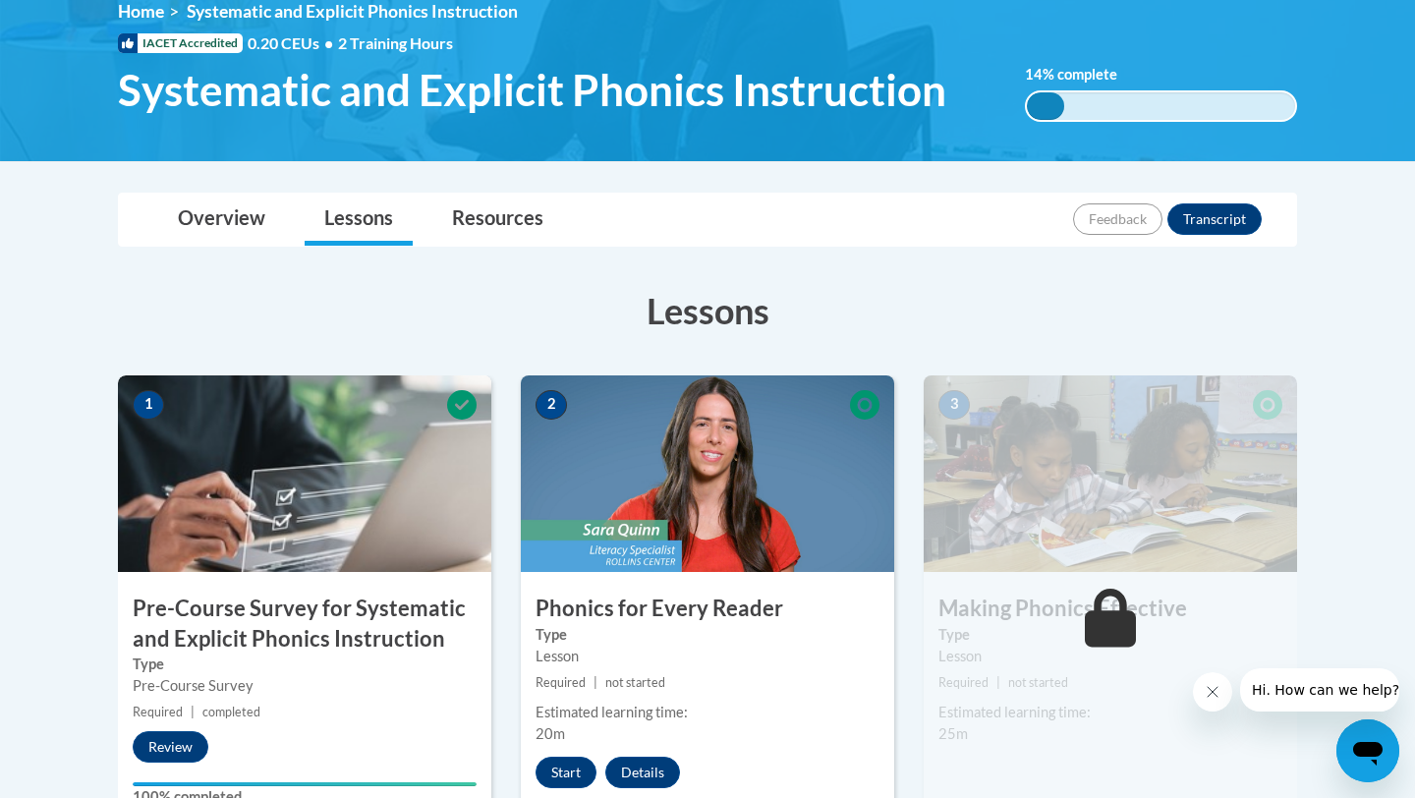
click at [755, 535] on img at bounding box center [707, 473] width 373 height 197
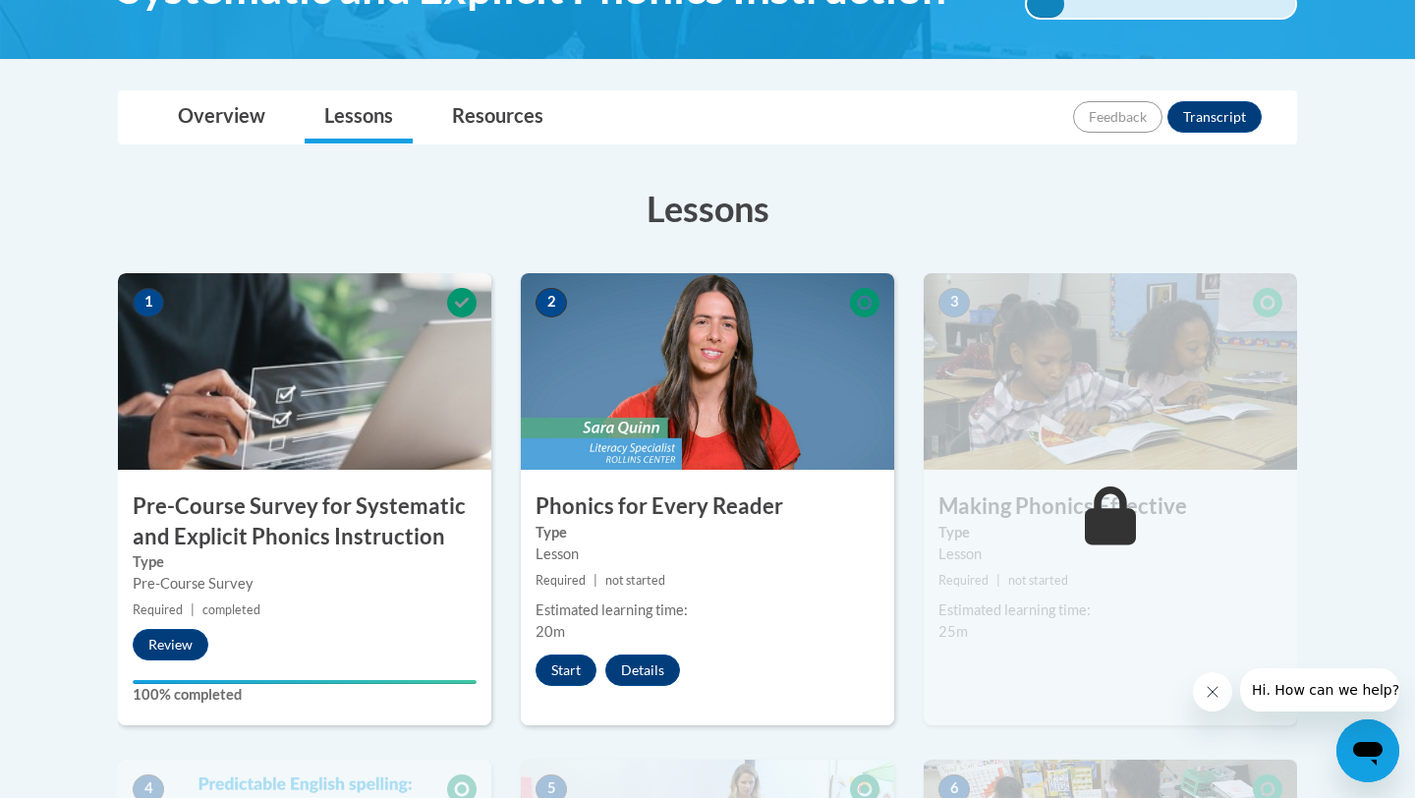
scroll to position [422, 0]
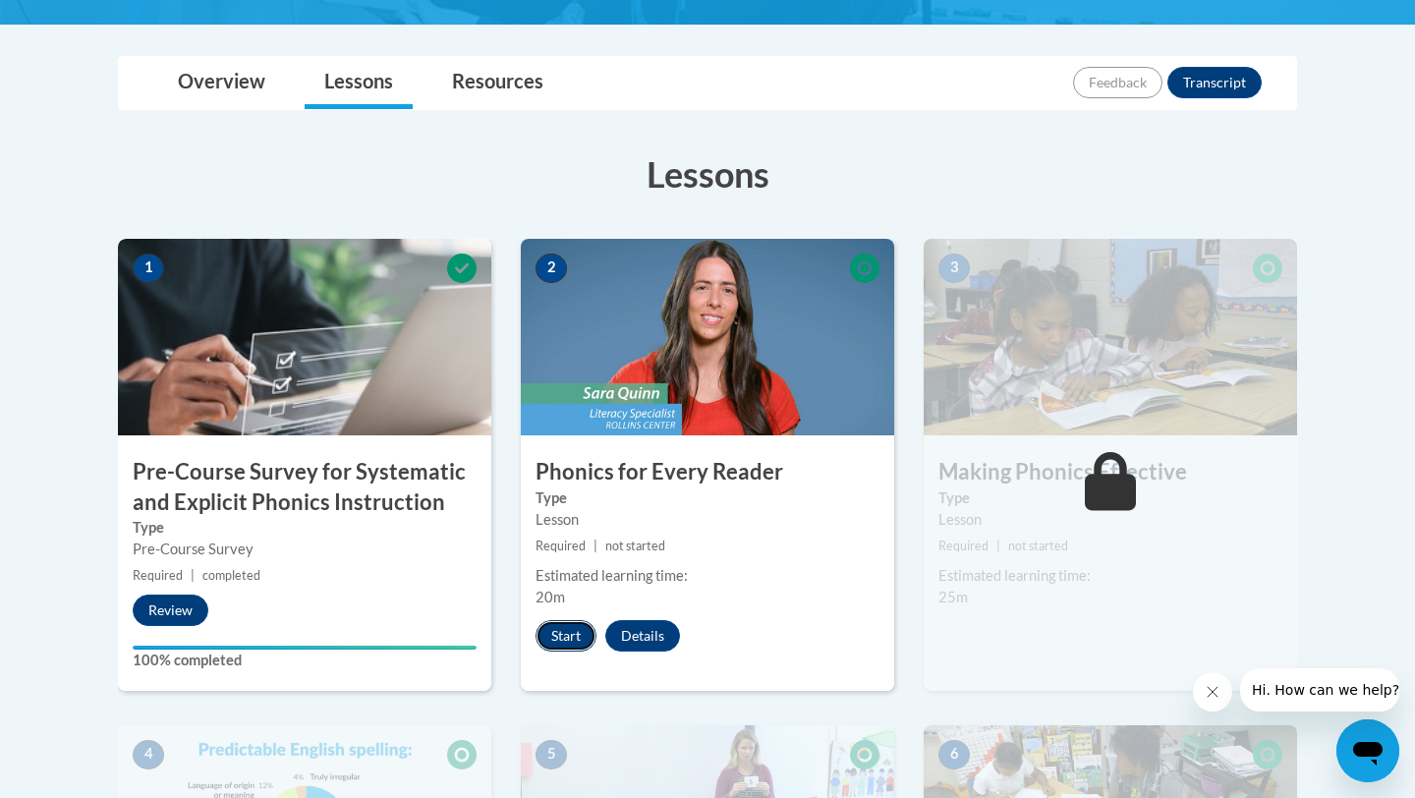
click at [565, 636] on button "Start" at bounding box center [565, 635] width 61 height 31
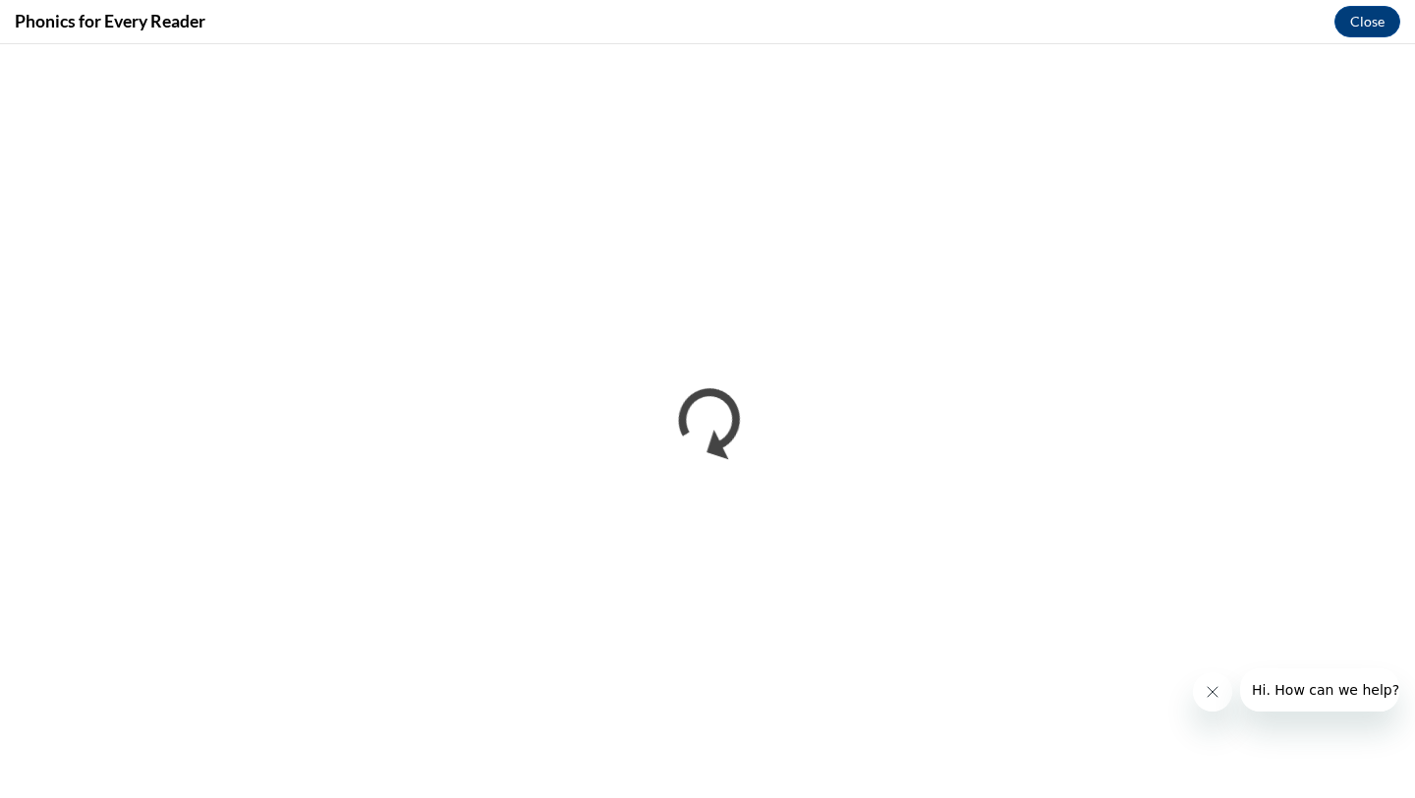
scroll to position [0, 0]
click at [1209, 689] on icon "Close message from company" at bounding box center [1213, 692] width 16 height 16
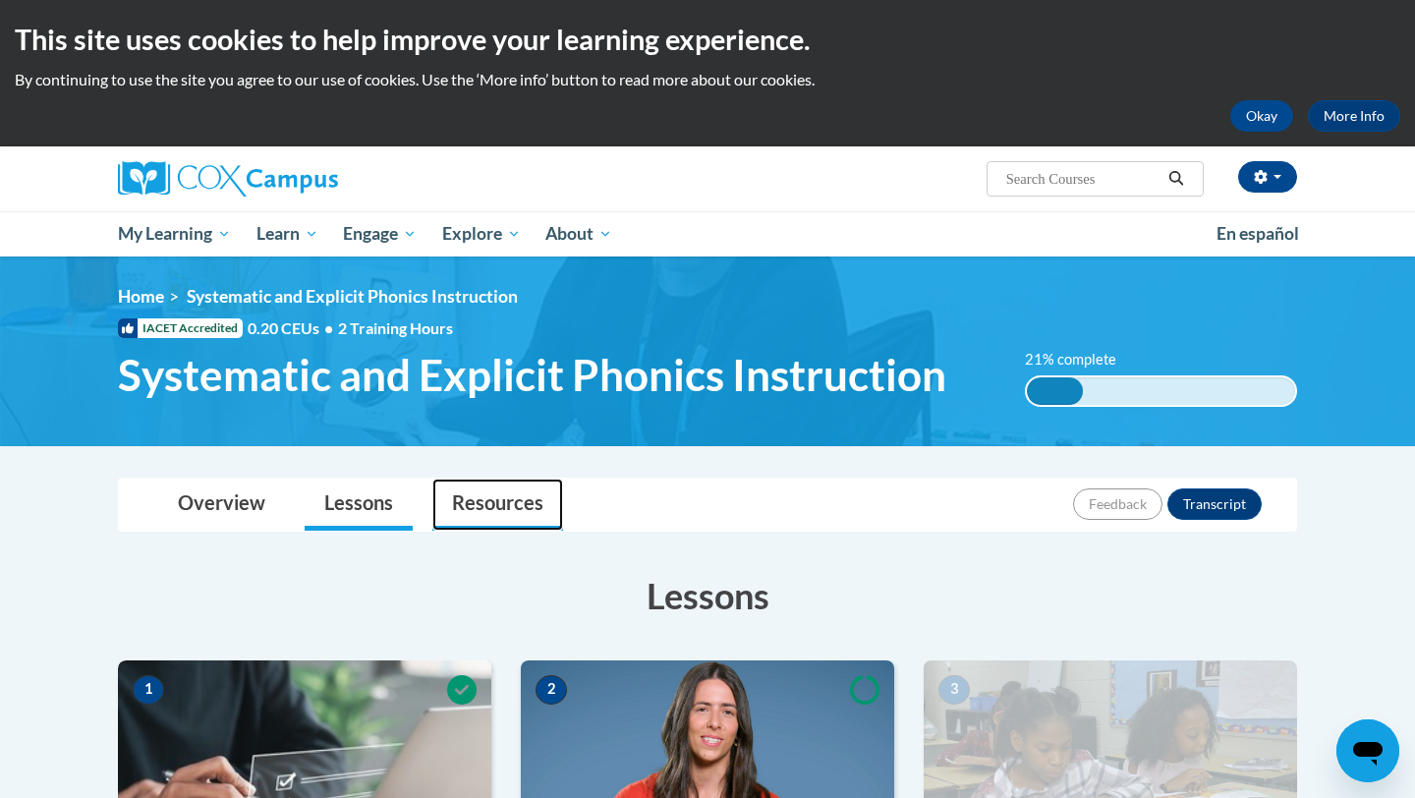
click at [470, 496] on link "Resources" at bounding box center [497, 504] width 131 height 52
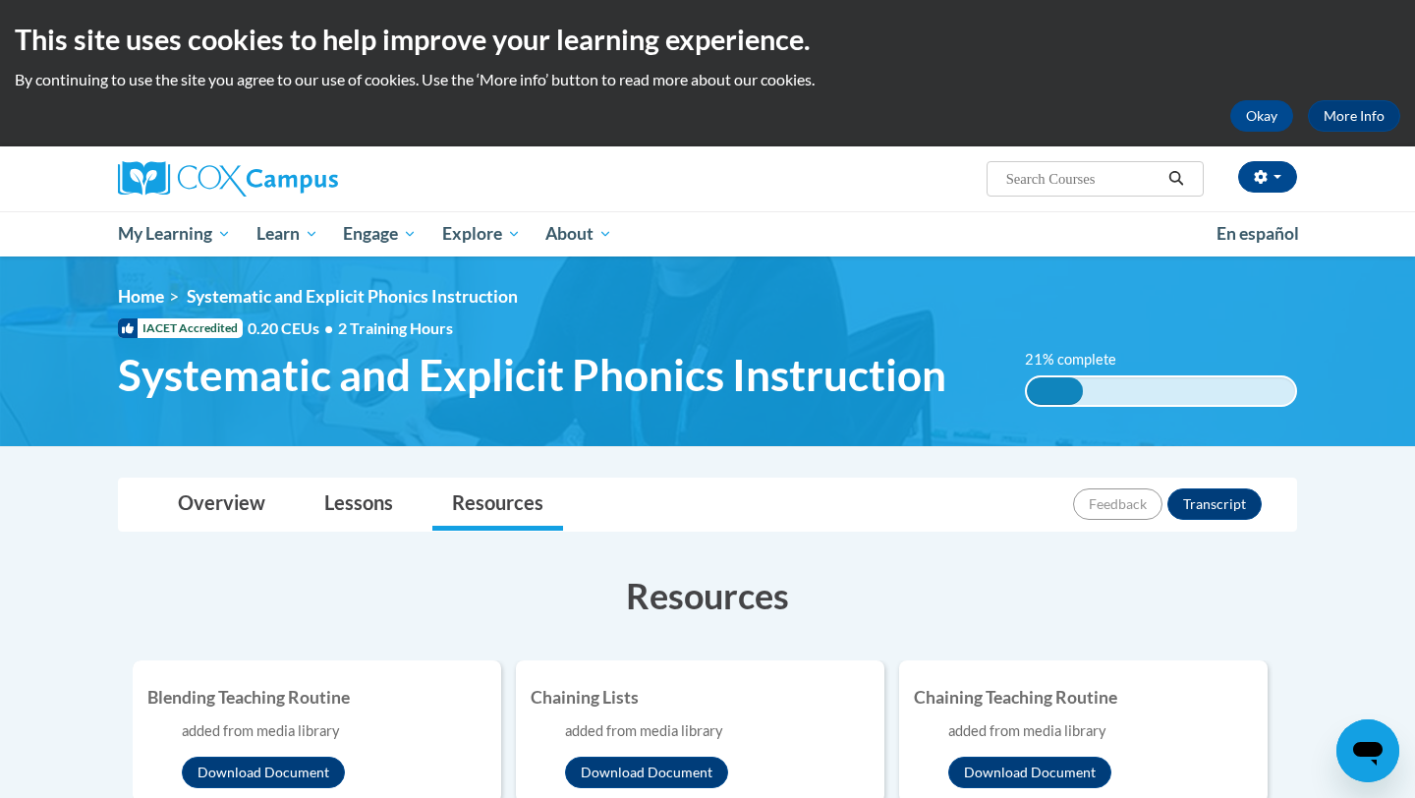
click at [1095, 171] on input "Search..." at bounding box center [1082, 179] width 157 height 24
type input "dyslexia"
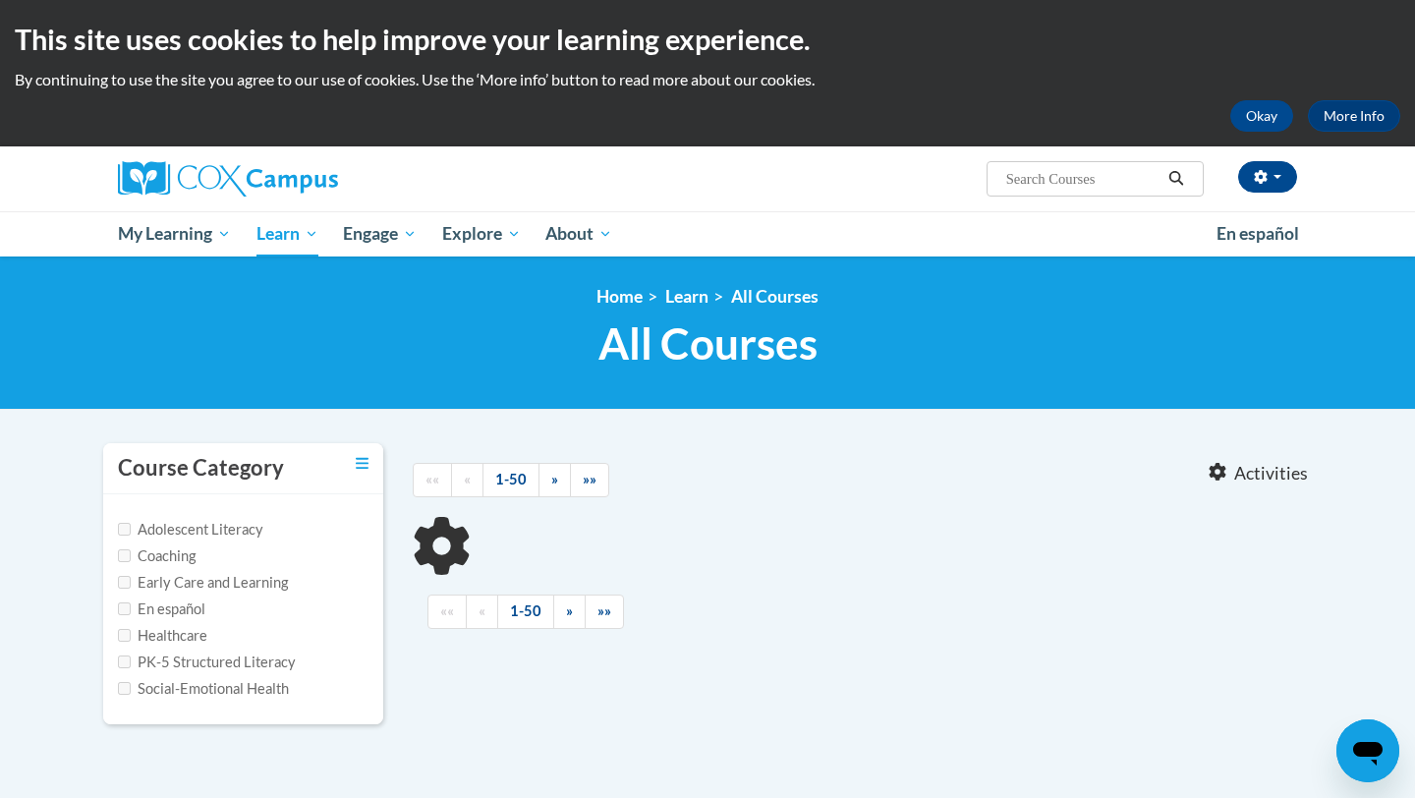
type input "[MEDICAL_DATA]"
